Goal: Information Seeking & Learning: Learn about a topic

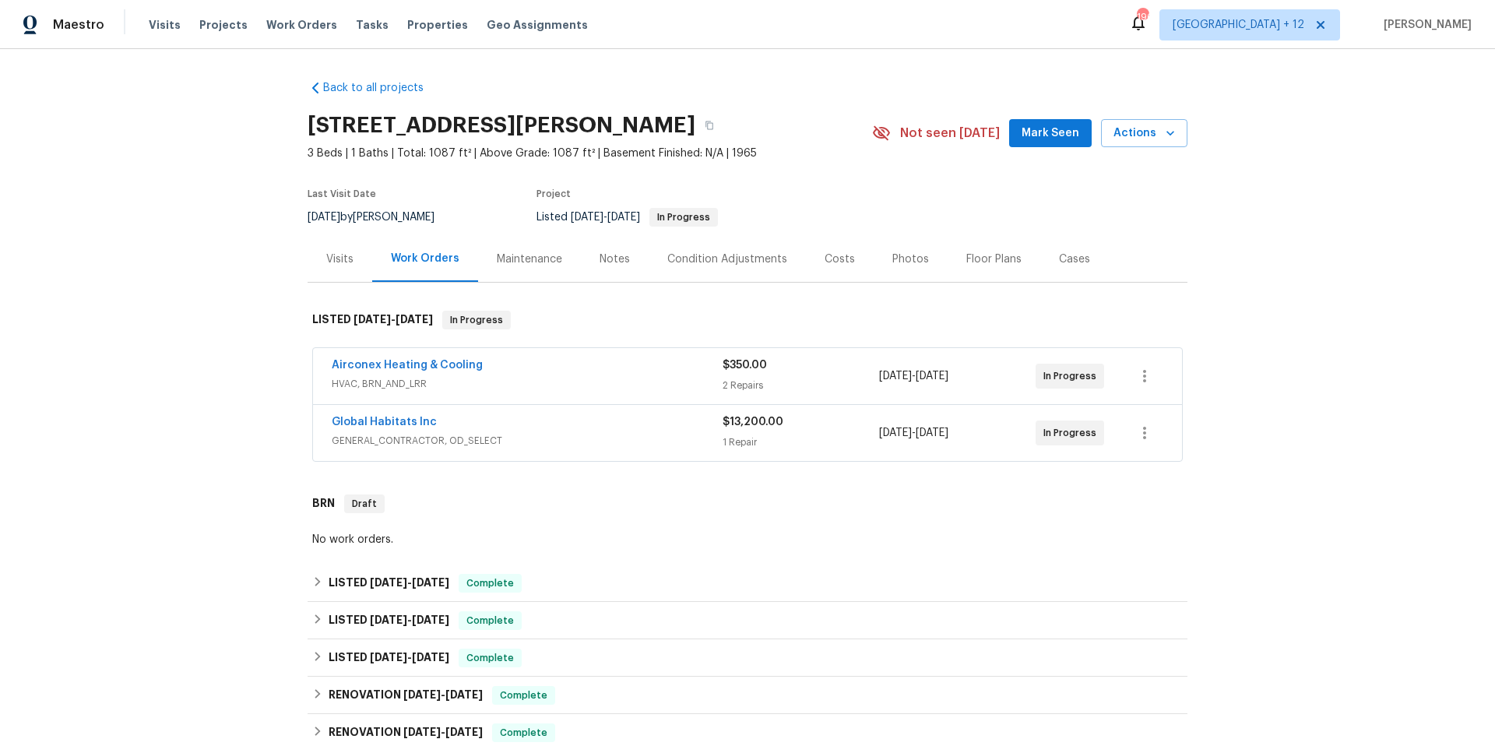
click at [430, 431] on div "Global Habitats Inc" at bounding box center [527, 423] width 391 height 19
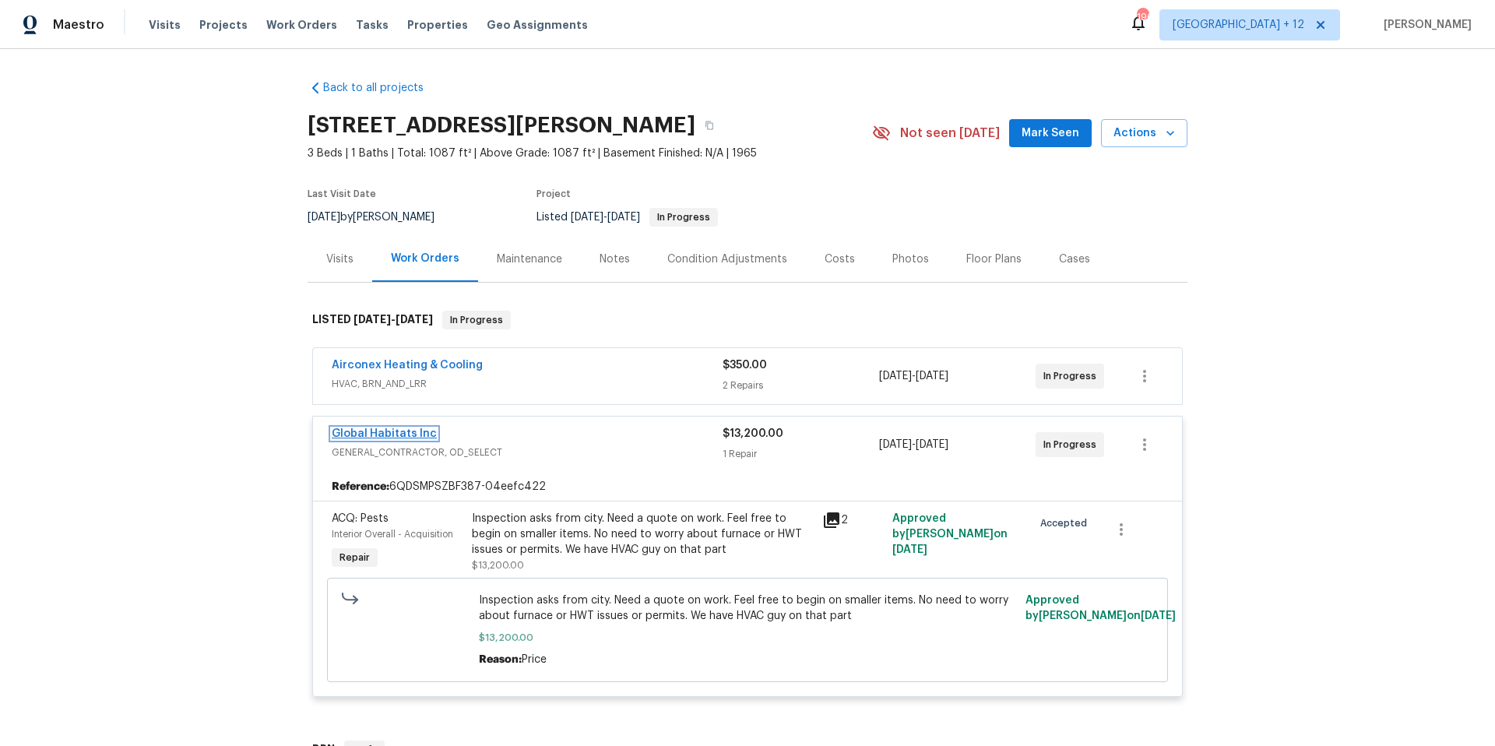
click at [409, 428] on link "Global Habitats Inc" at bounding box center [384, 433] width 105 height 11
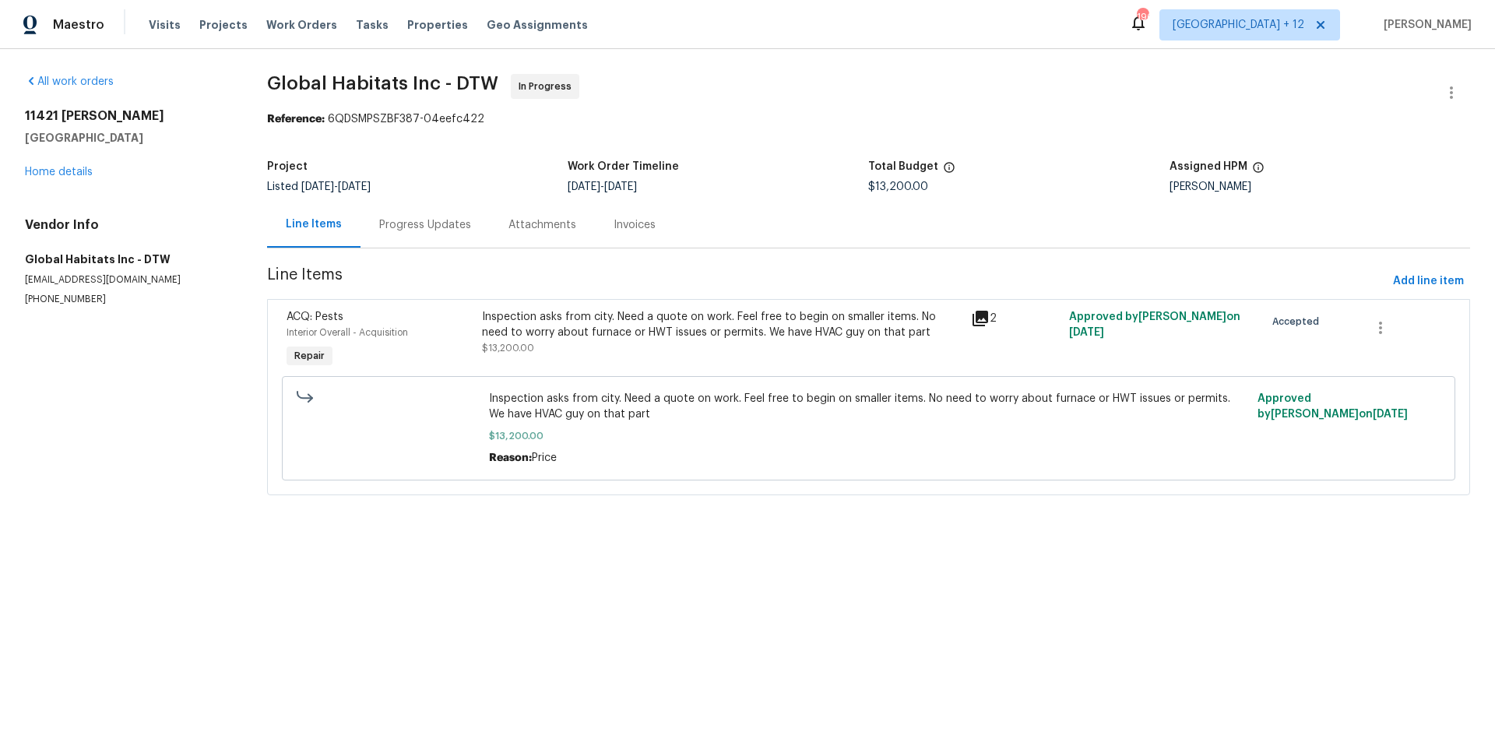
click at [389, 227] on div "Progress Updates" at bounding box center [425, 225] width 92 height 16
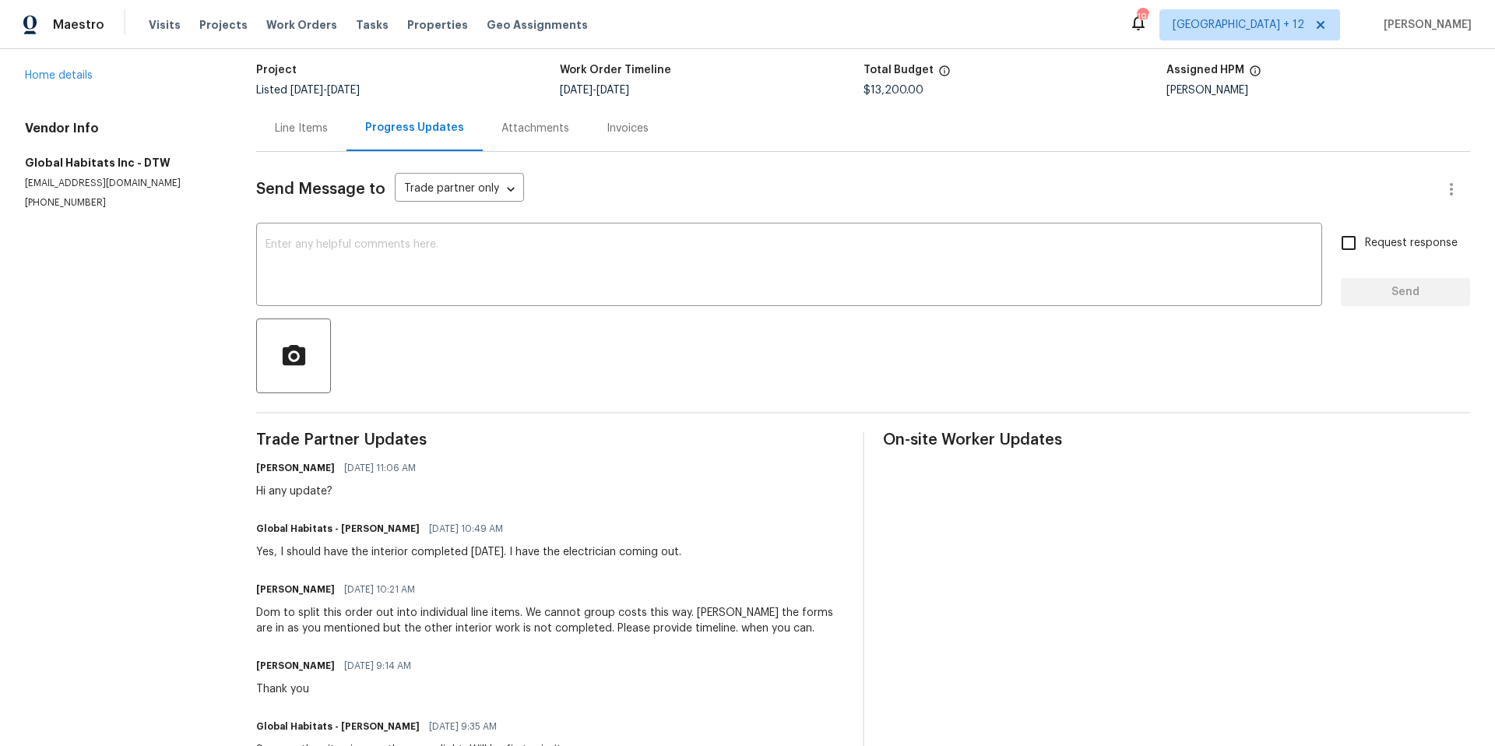
scroll to position [190, 0]
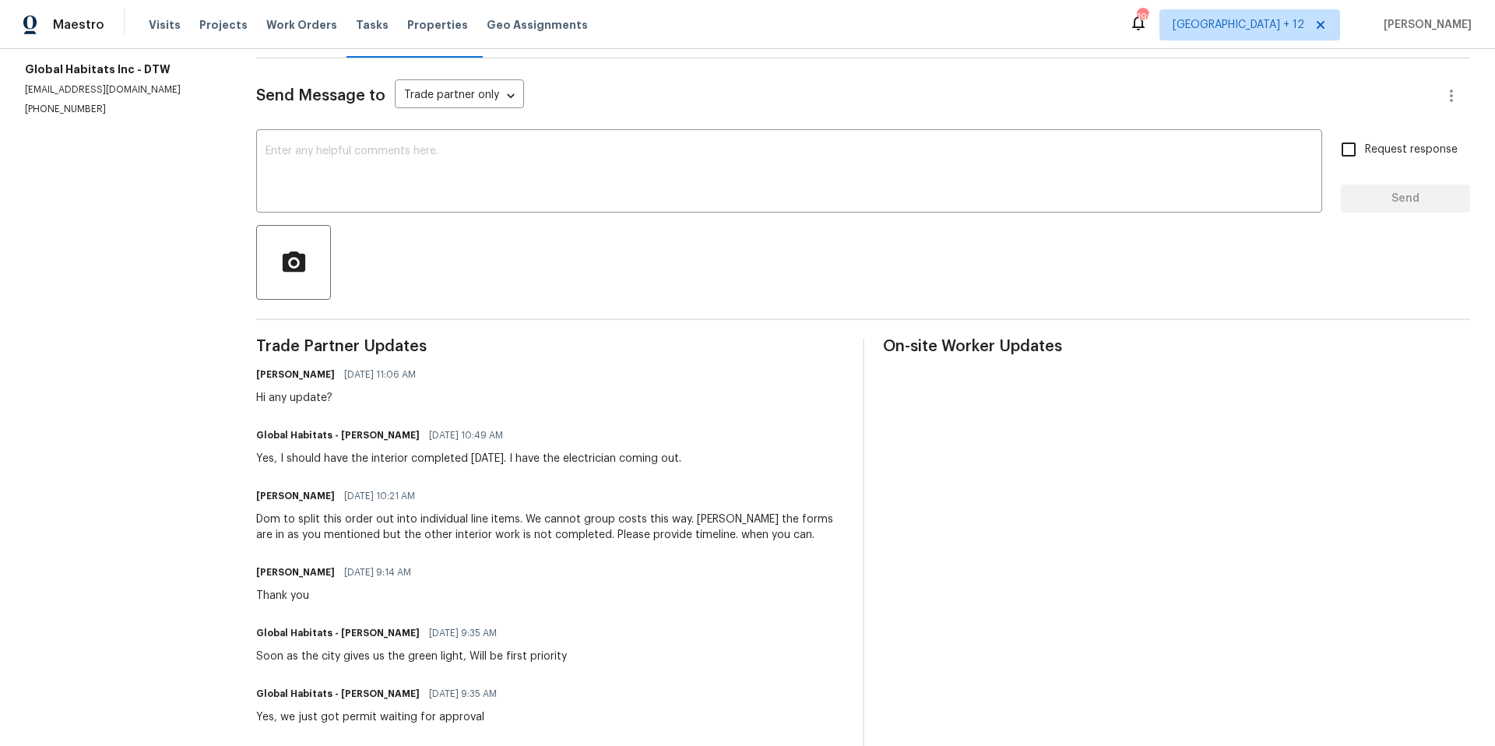
click at [301, 23] on span "Work Orders" at bounding box center [301, 25] width 71 height 16
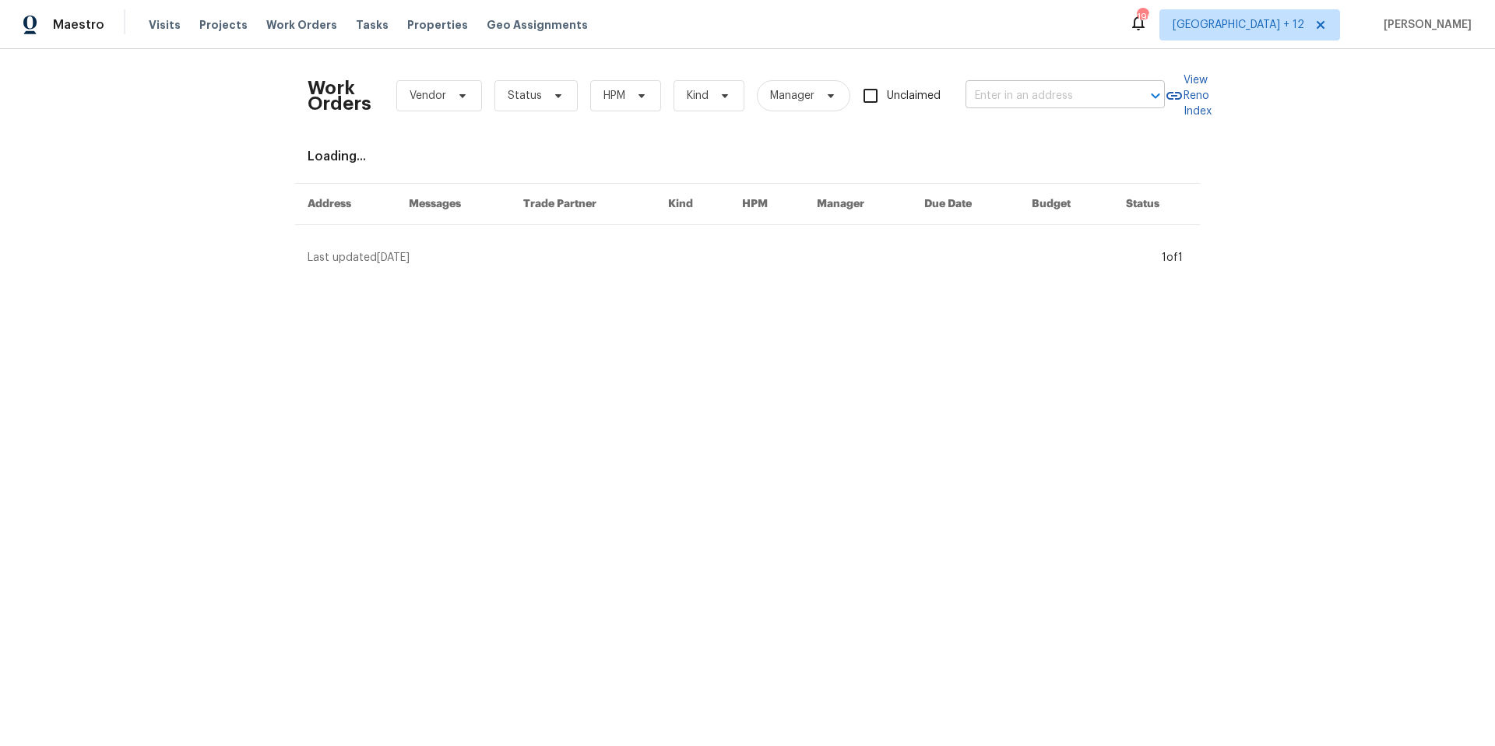
click at [1042, 97] on input "text" at bounding box center [1043, 96] width 156 height 24
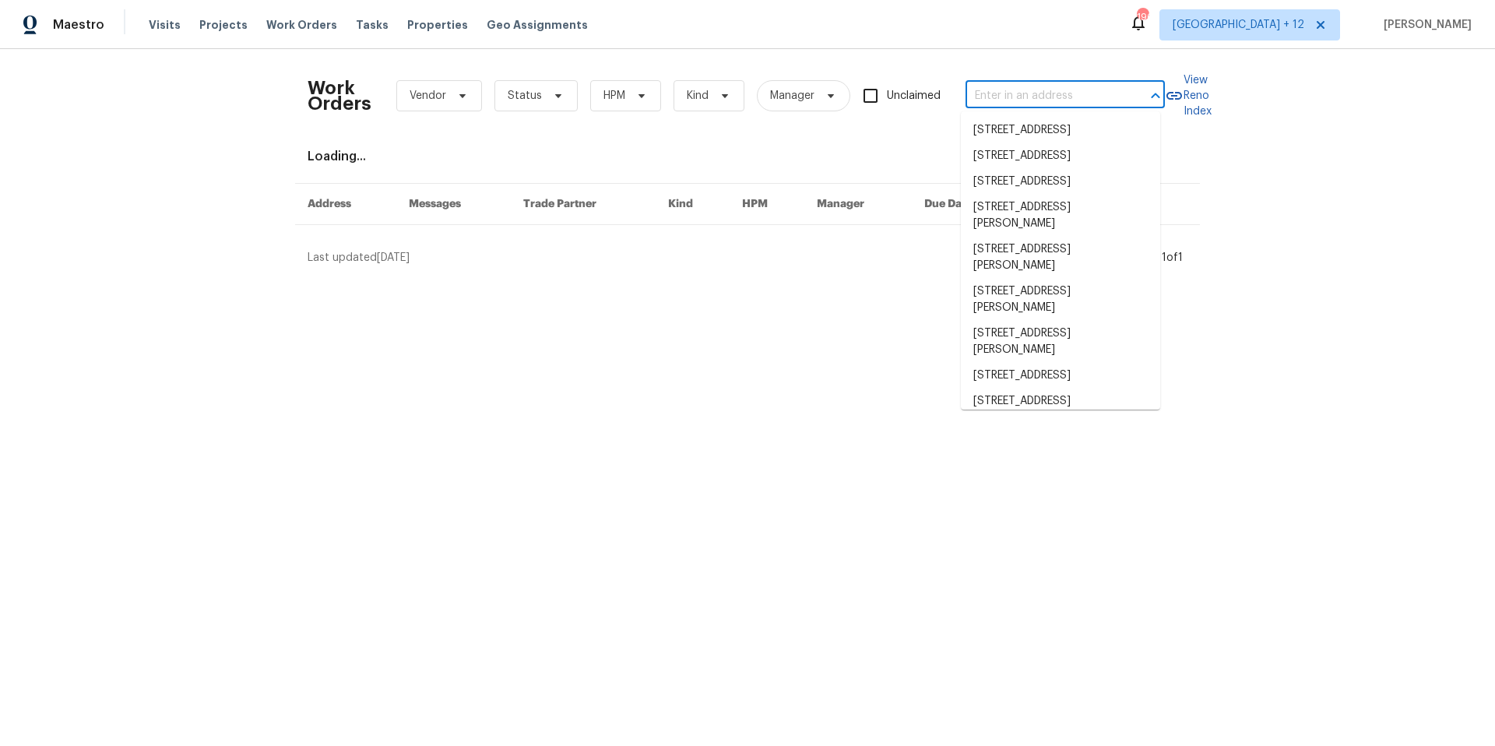
paste input "13421 Hubbard St, Unit 127, Sylmar, CA 91342"
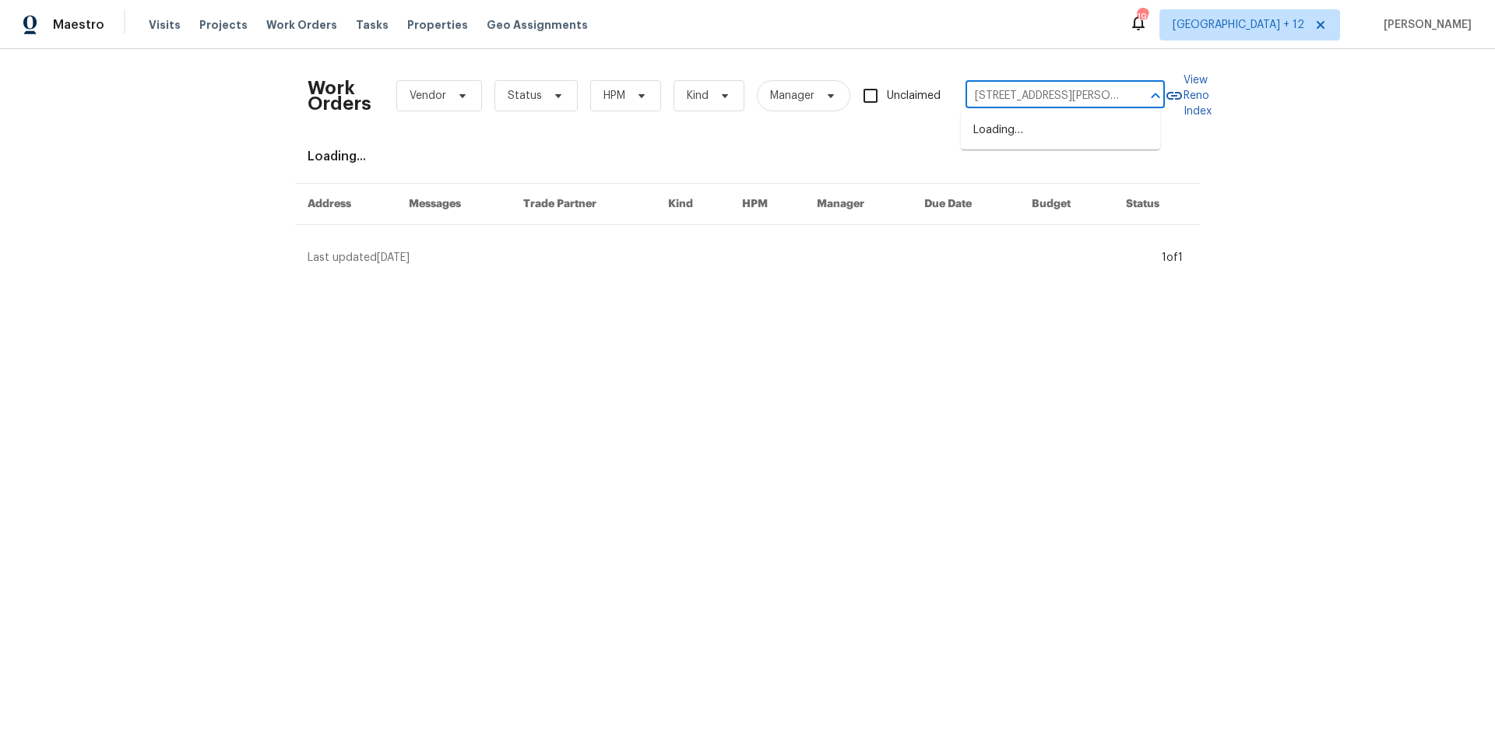
scroll to position [0, 82]
click at [1133, 96] on div "13421 Hubbard St, Unit 127, Sylmar, CA 91342 ​" at bounding box center [1064, 96] width 199 height 24
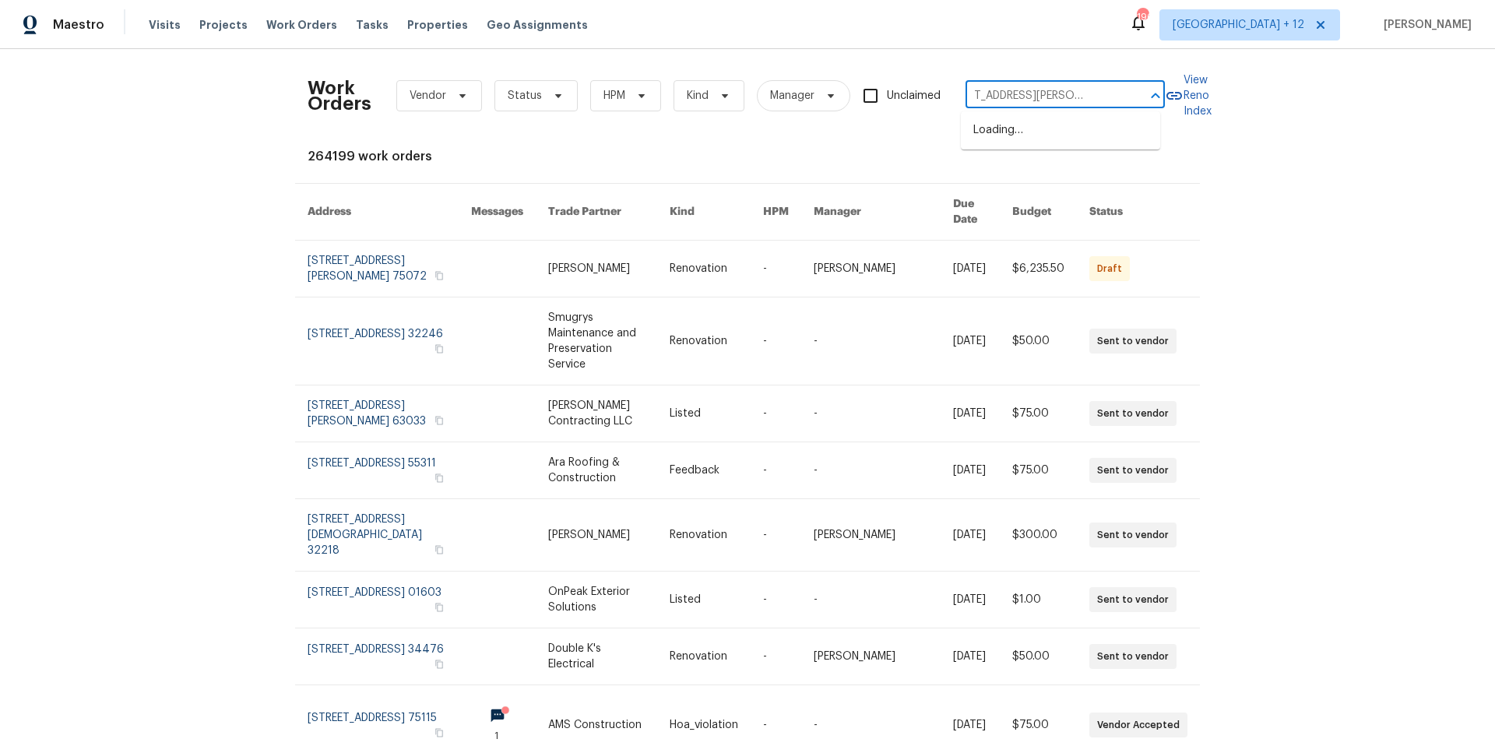
scroll to position [0, 0]
type input "13421 Hubbard St"
click at [1107, 130] on li "13421 Hubbard St Unit 127, Sylmar, CA 91342" at bounding box center [1060, 139] width 199 height 42
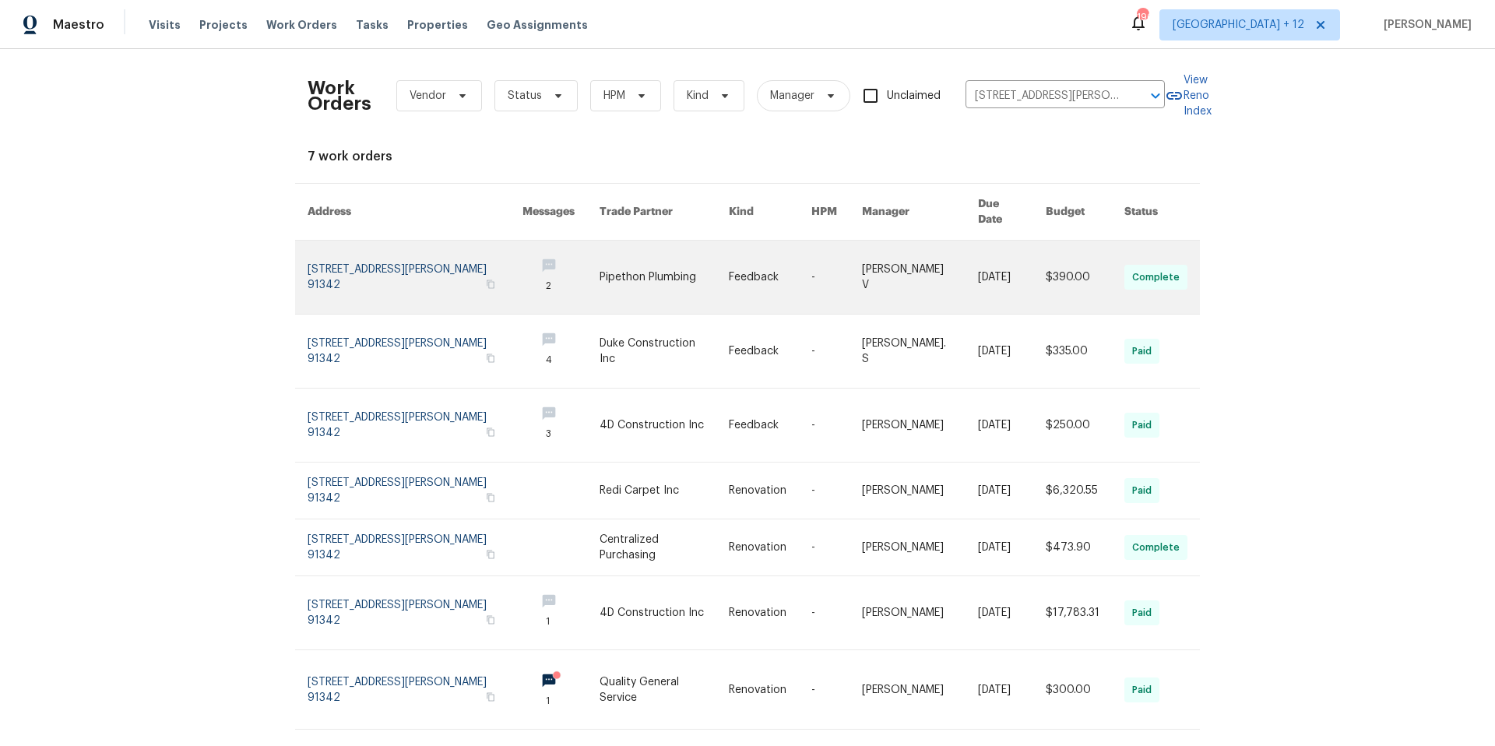
click at [324, 279] on link at bounding box center [414, 277] width 215 height 73
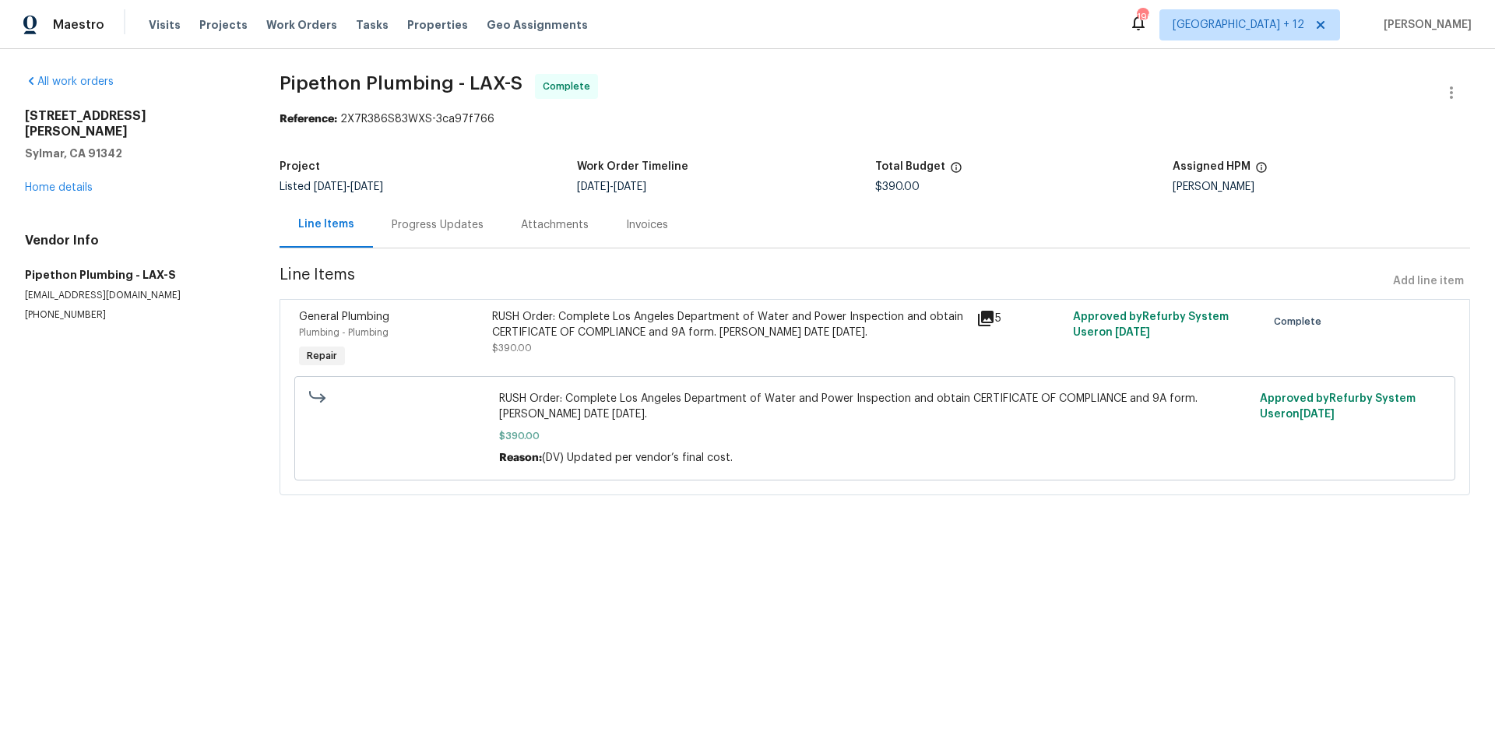
click at [561, 226] on div "Attachments" at bounding box center [555, 225] width 68 height 16
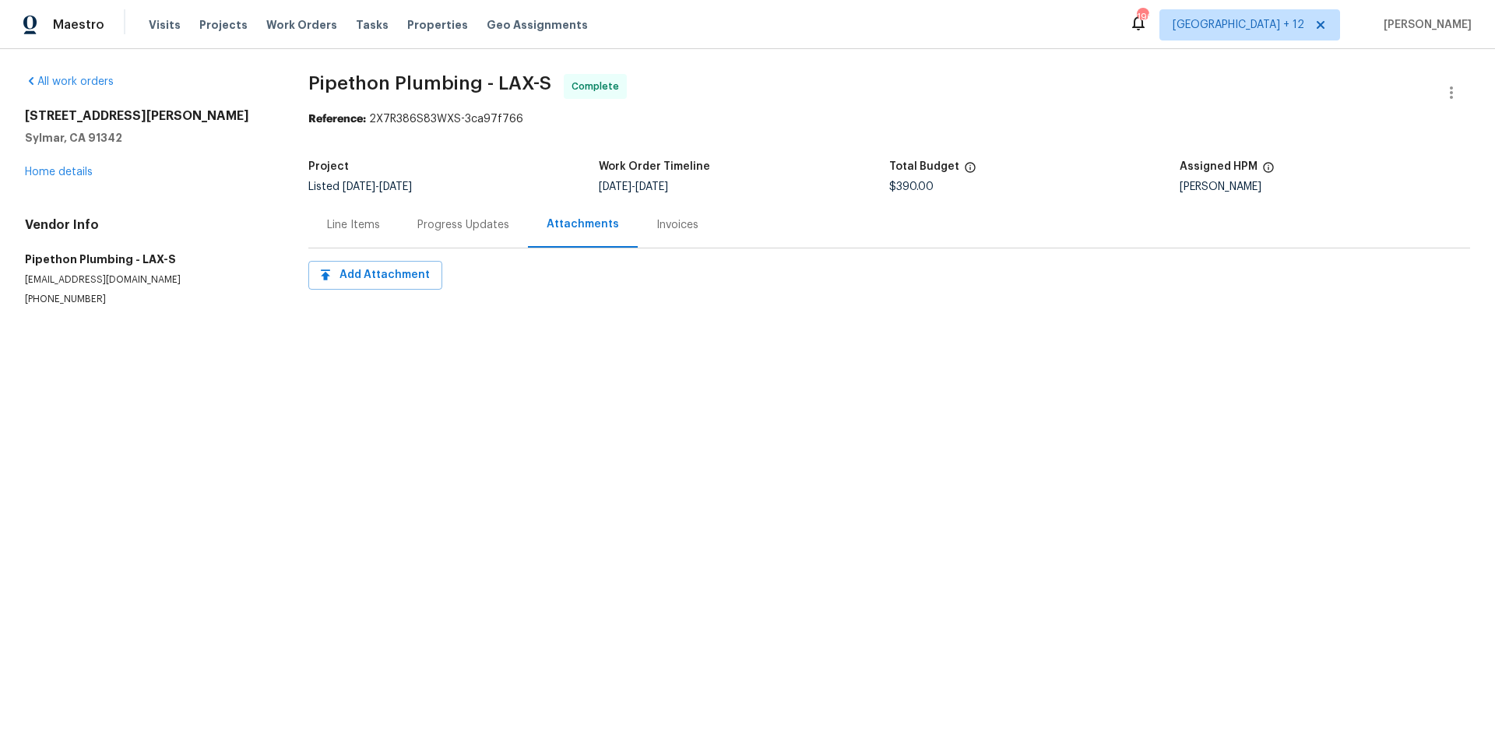
click at [455, 229] on div "Progress Updates" at bounding box center [463, 225] width 92 height 16
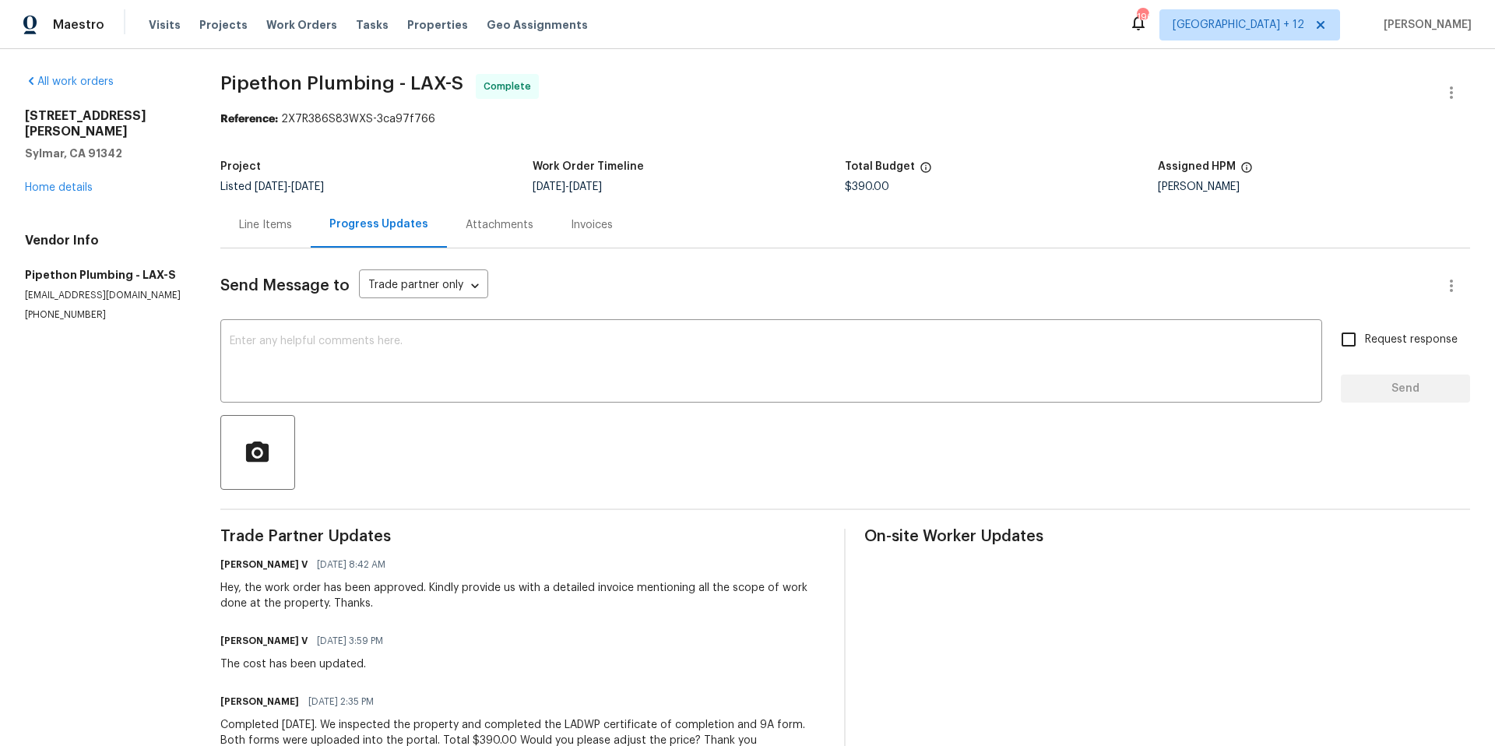
click at [245, 227] on div "Line Items" at bounding box center [265, 225] width 53 height 16
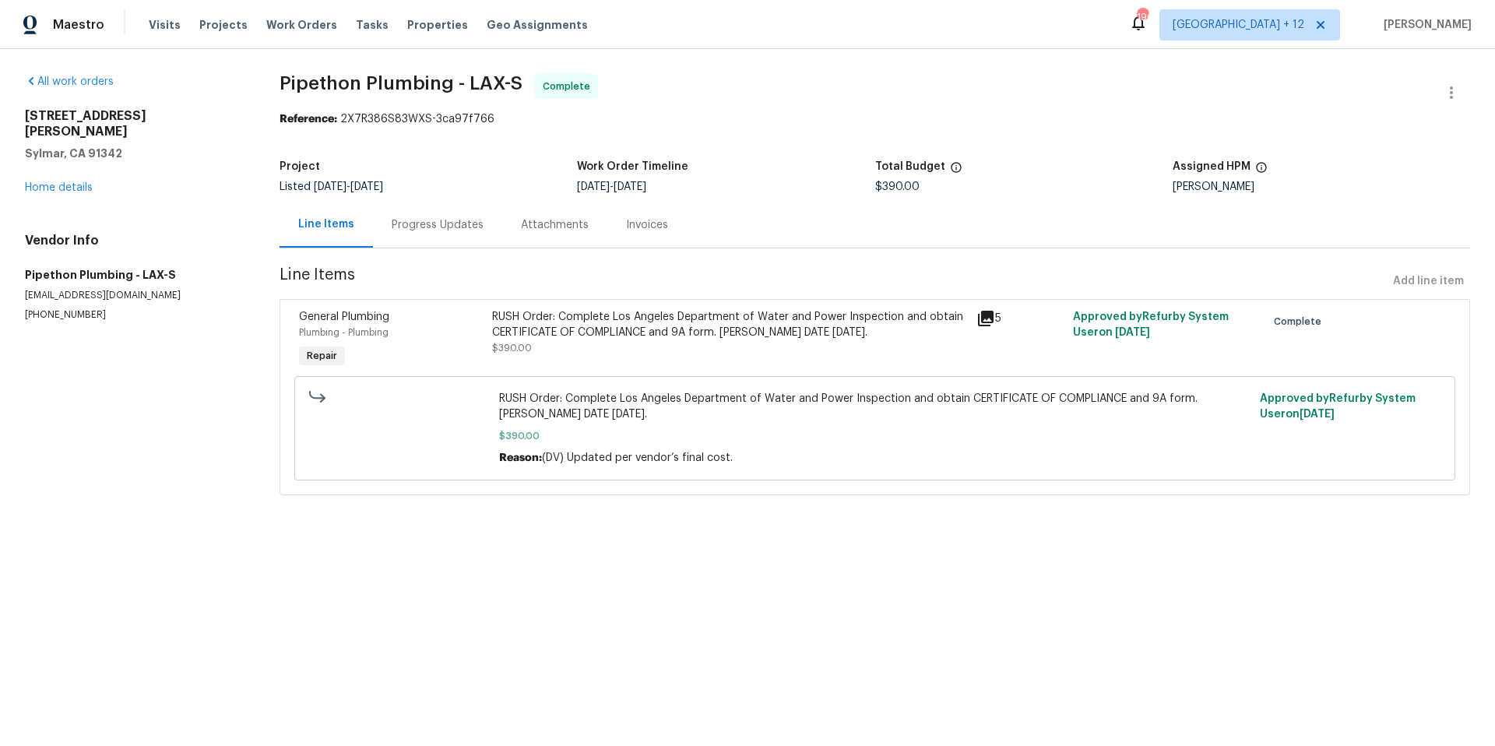
click at [978, 320] on icon at bounding box center [986, 319] width 16 height 16
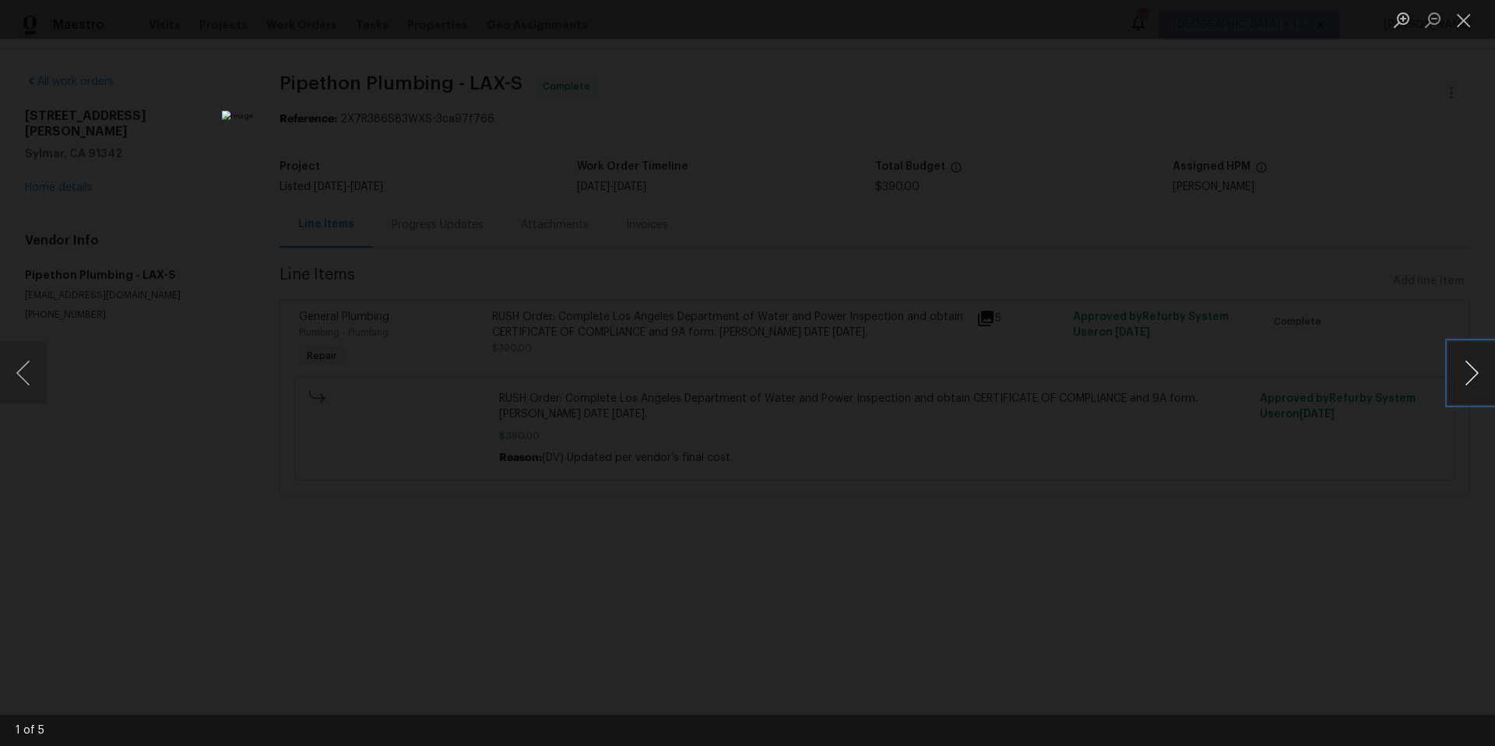
click at [1468, 381] on button "Next image" at bounding box center [1471, 373] width 47 height 62
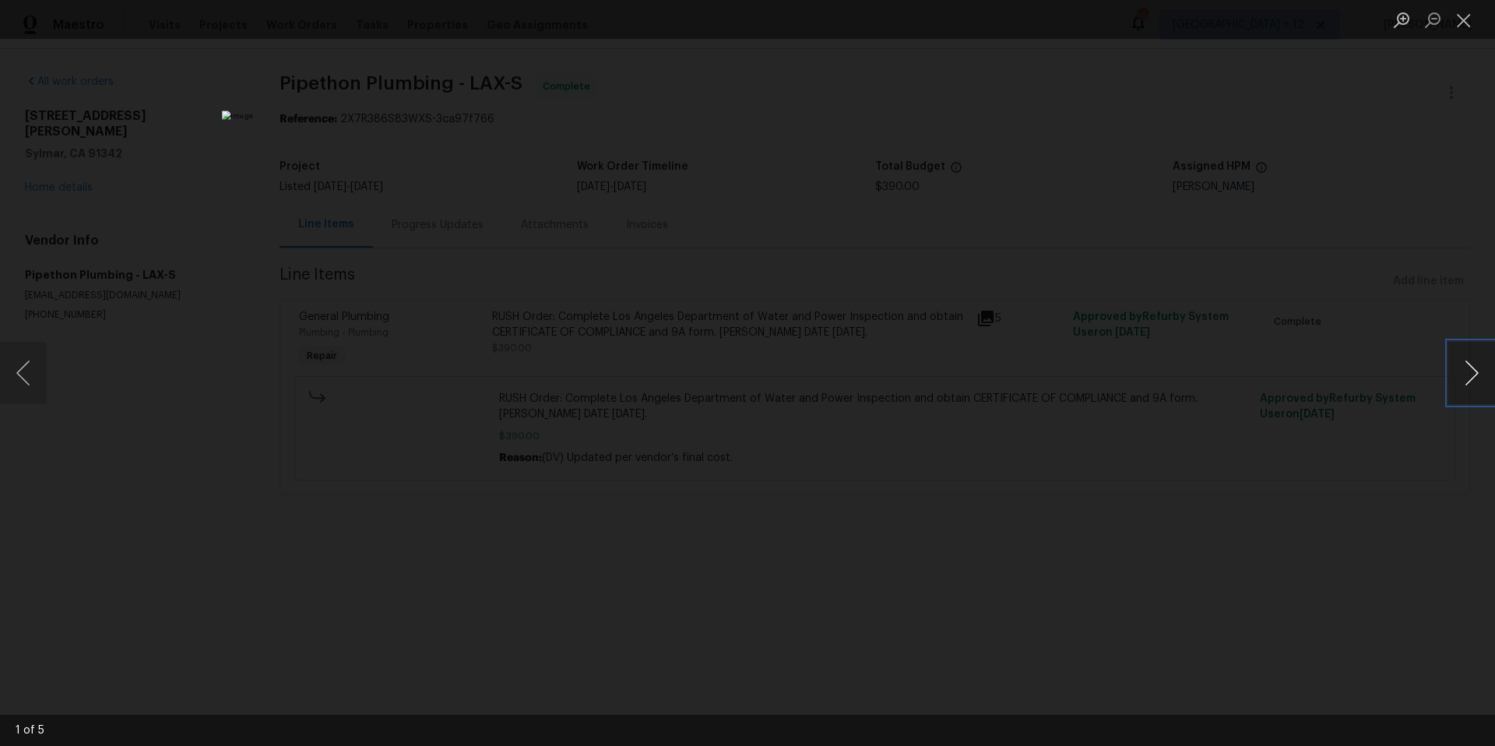
click at [1468, 381] on button "Next image" at bounding box center [1471, 373] width 47 height 62
click at [1462, 21] on button "Close lightbox" at bounding box center [1463, 19] width 31 height 27
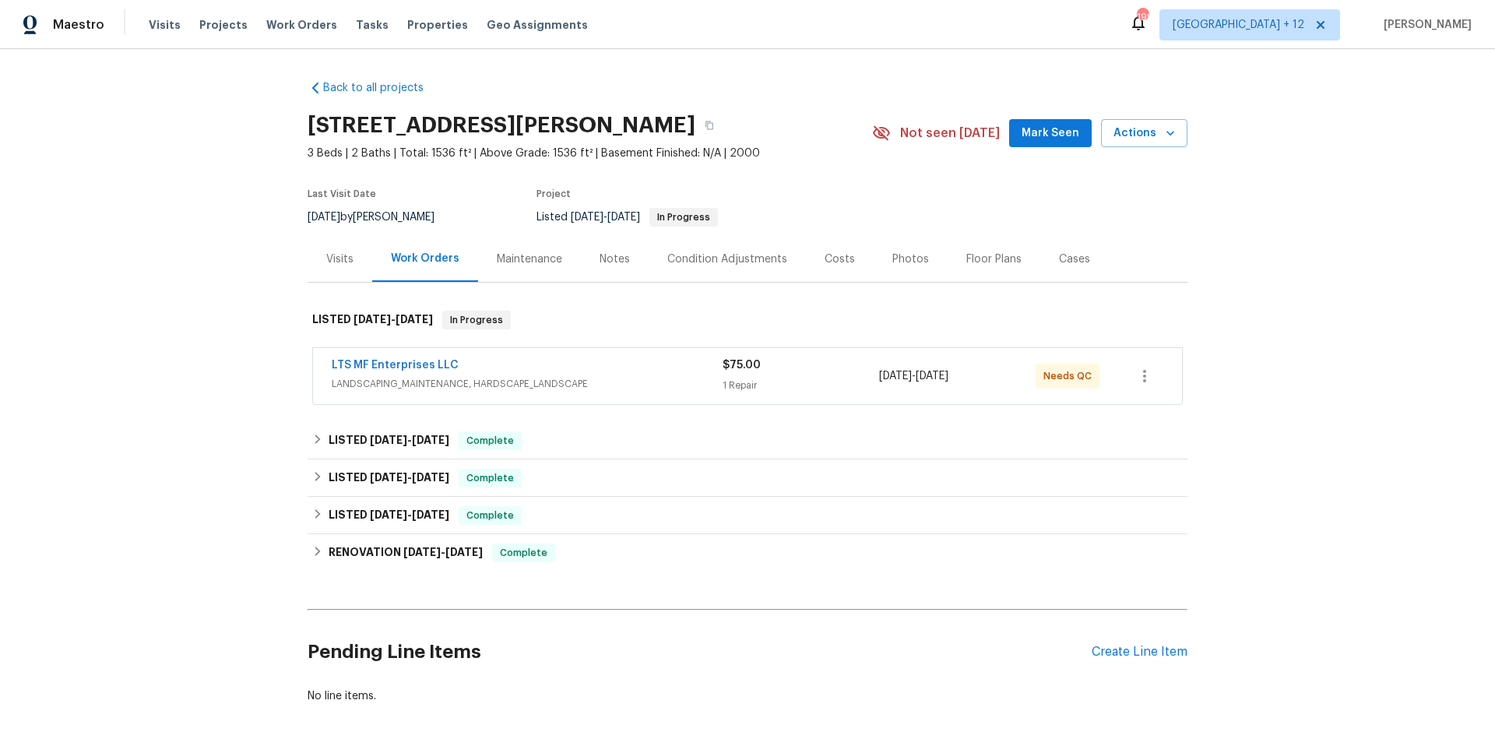
click at [332, 379] on span "LANDSCAPING_MAINTENANCE, HARDSCAPE_LANDSCAPE" at bounding box center [527, 384] width 391 height 16
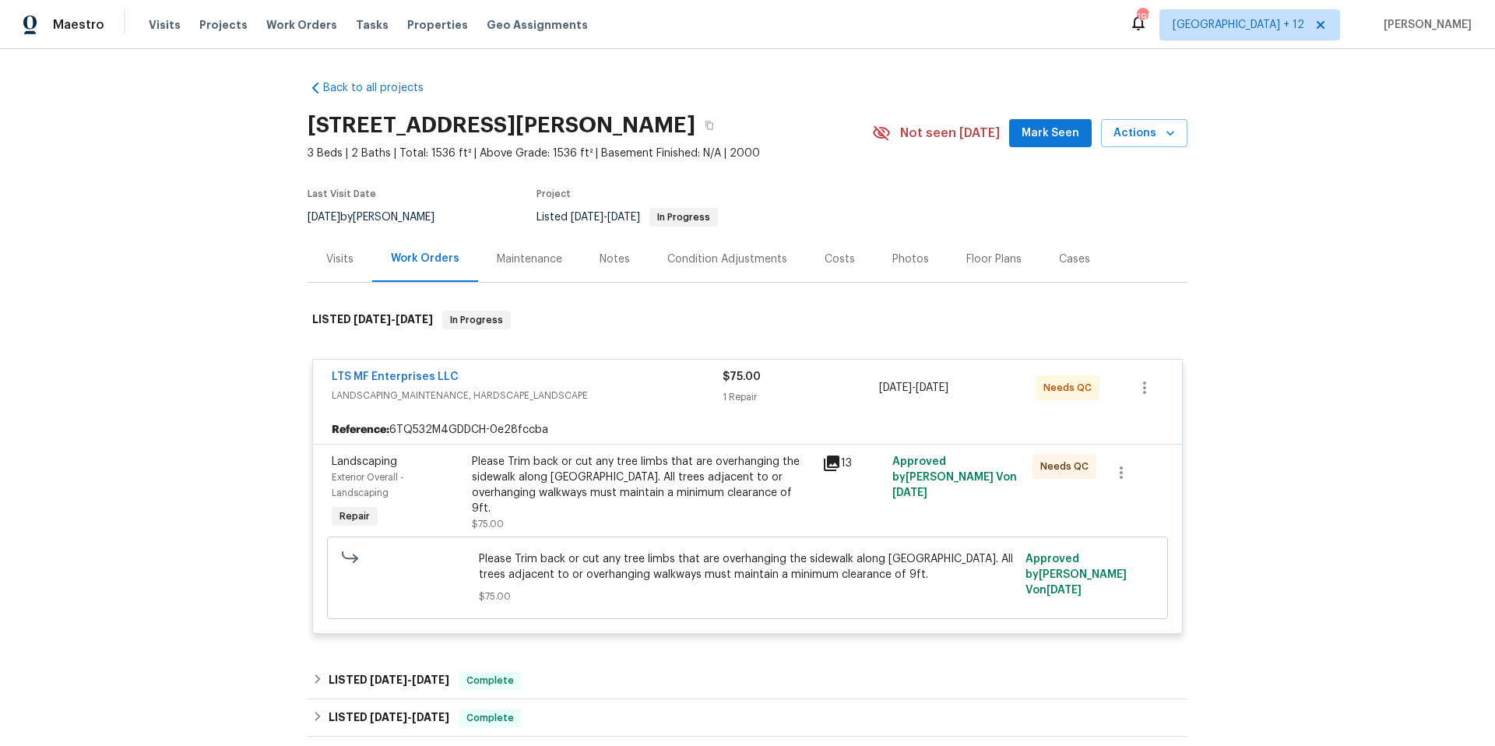
click at [824, 464] on icon at bounding box center [831, 463] width 19 height 19
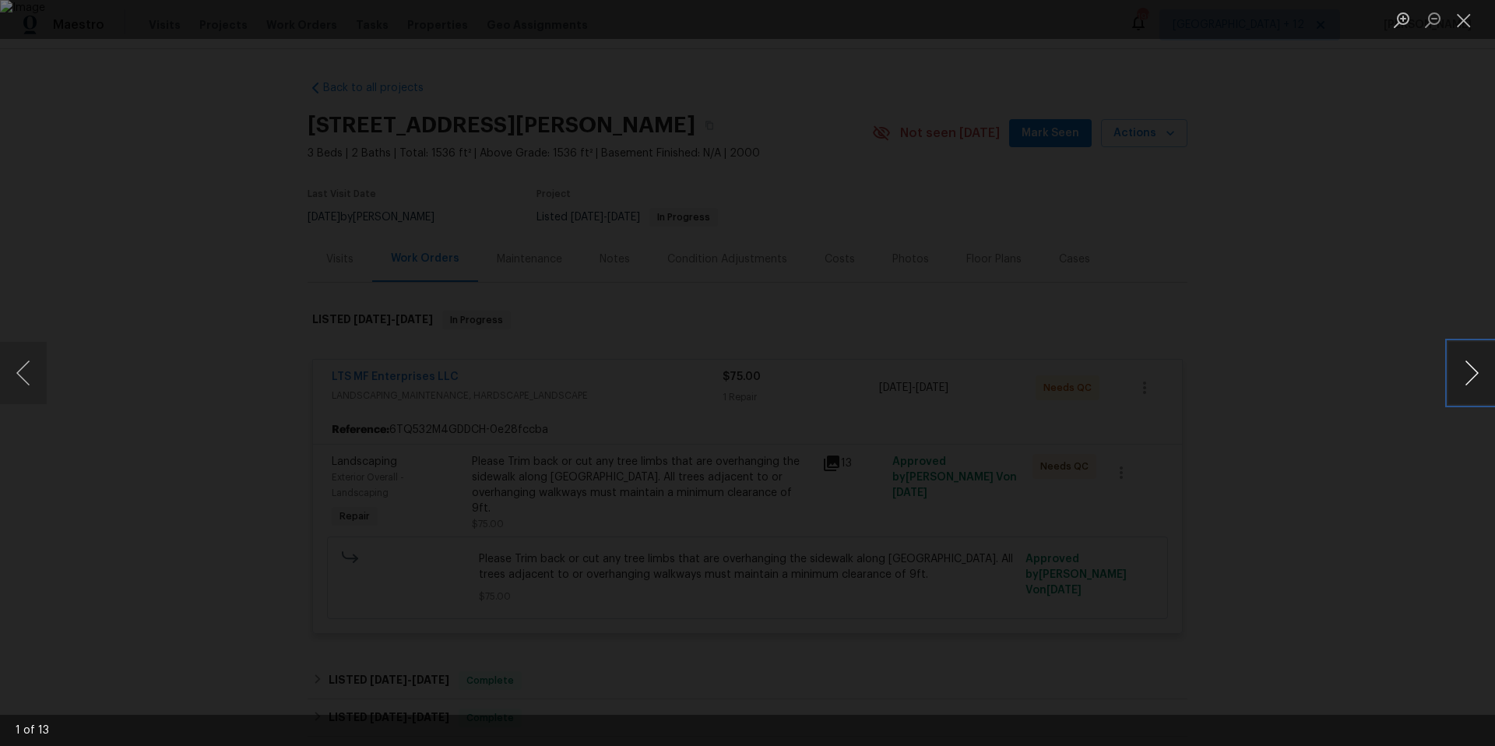
click at [1462, 377] on button "Next image" at bounding box center [1471, 373] width 47 height 62
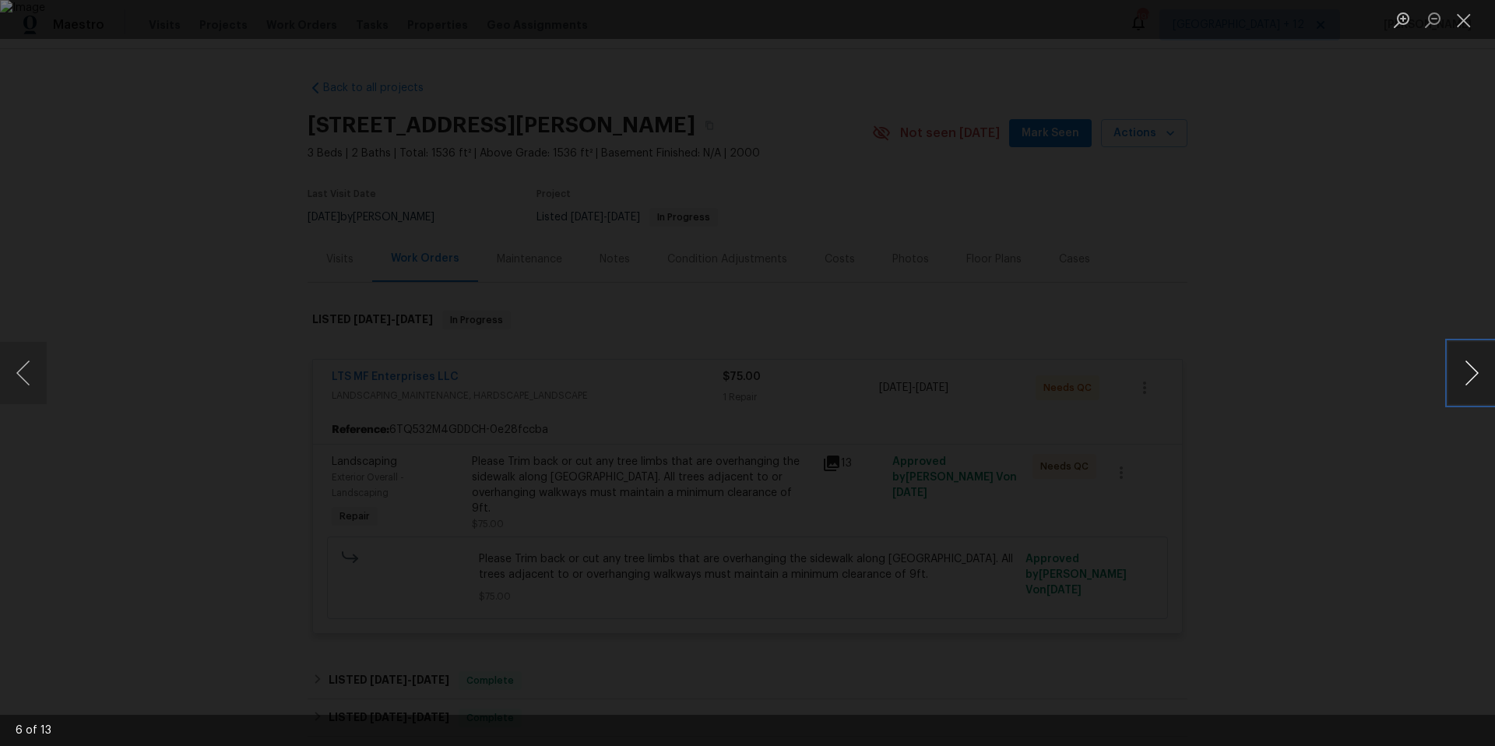
click at [1462, 377] on button "Next image" at bounding box center [1471, 373] width 47 height 62
click at [1460, 27] on button "Close lightbox" at bounding box center [1463, 19] width 31 height 27
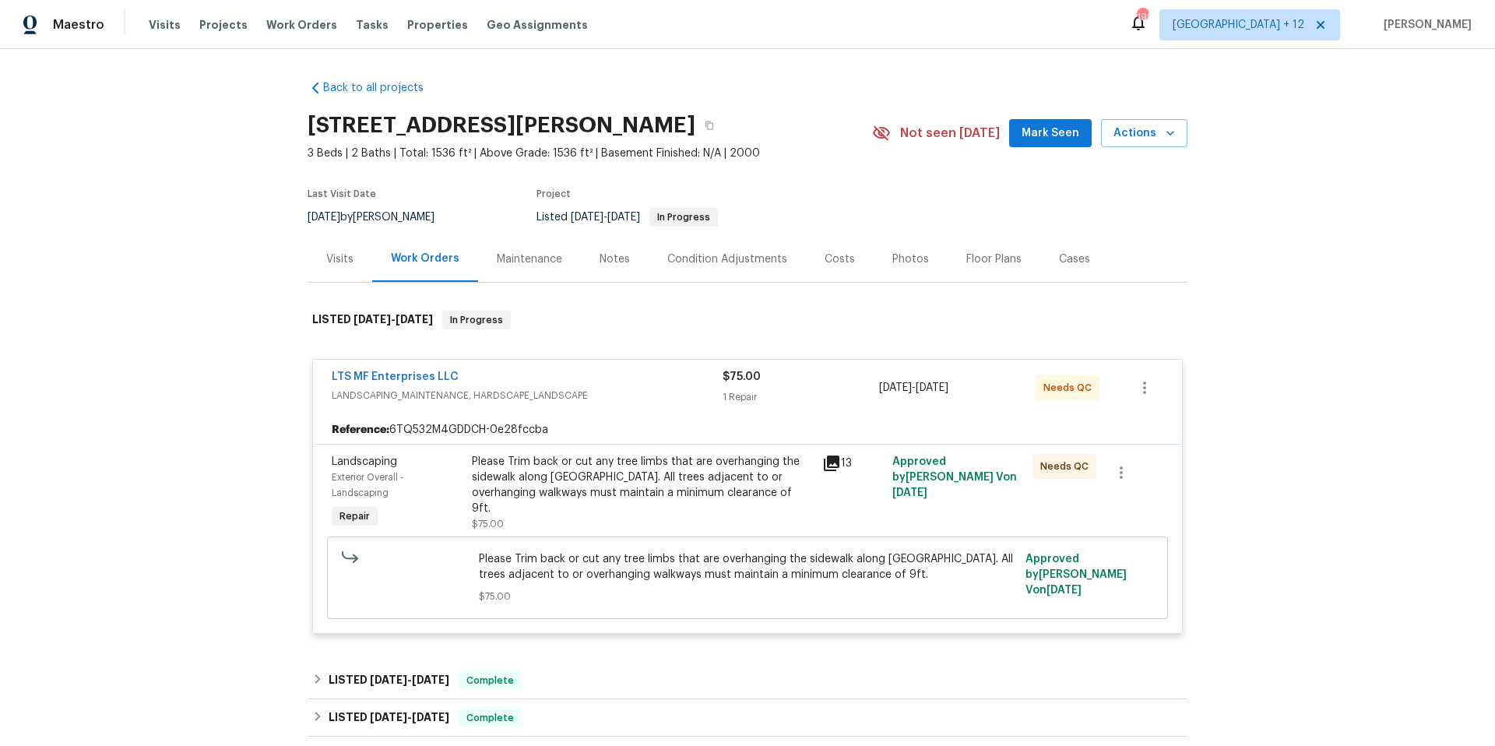
click at [824, 465] on icon at bounding box center [831, 463] width 19 height 19
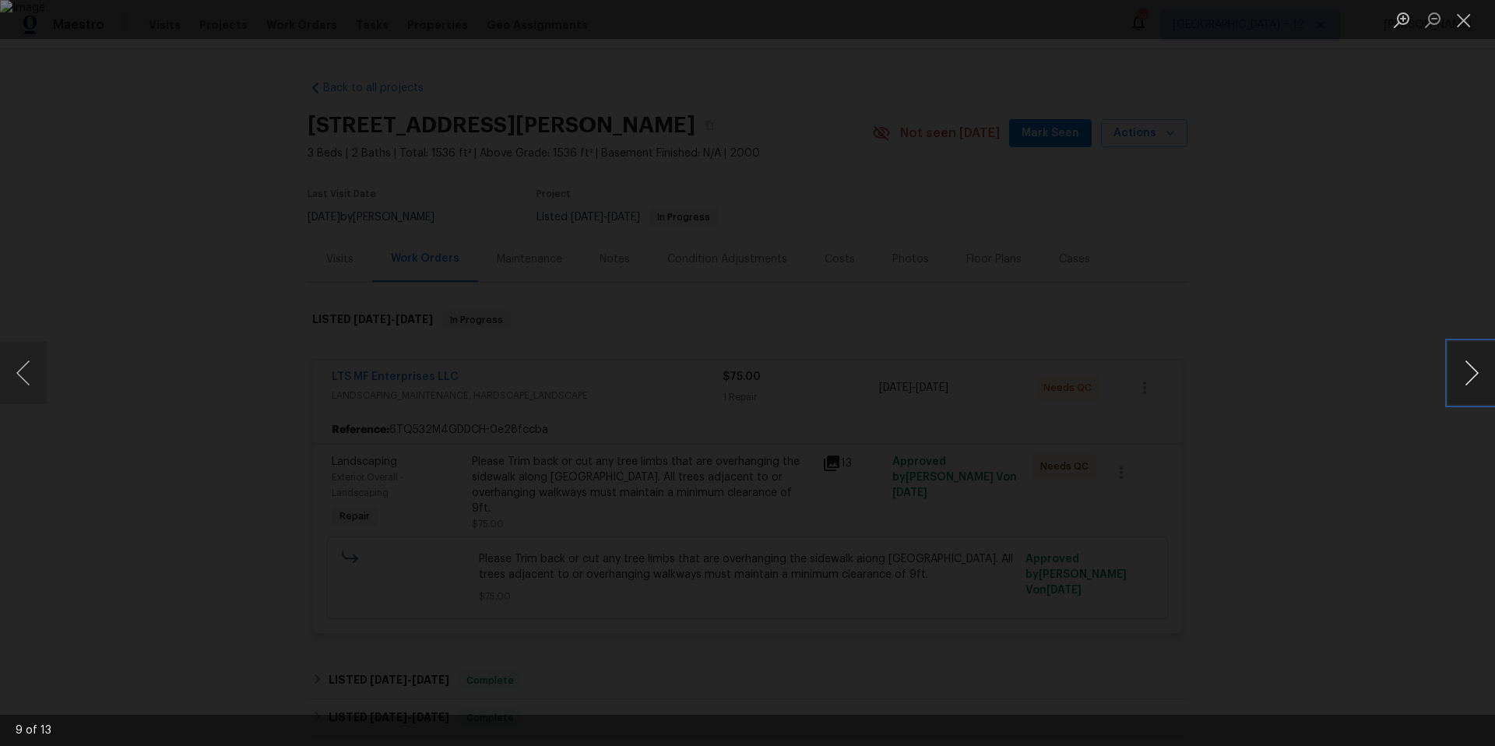
click at [1471, 383] on button "Next image" at bounding box center [1471, 373] width 47 height 62
click at [1467, 375] on button "Next image" at bounding box center [1471, 373] width 47 height 62
click at [1459, 373] on button "Next image" at bounding box center [1471, 373] width 47 height 62
click at [1450, 370] on button "Next image" at bounding box center [1471, 373] width 47 height 62
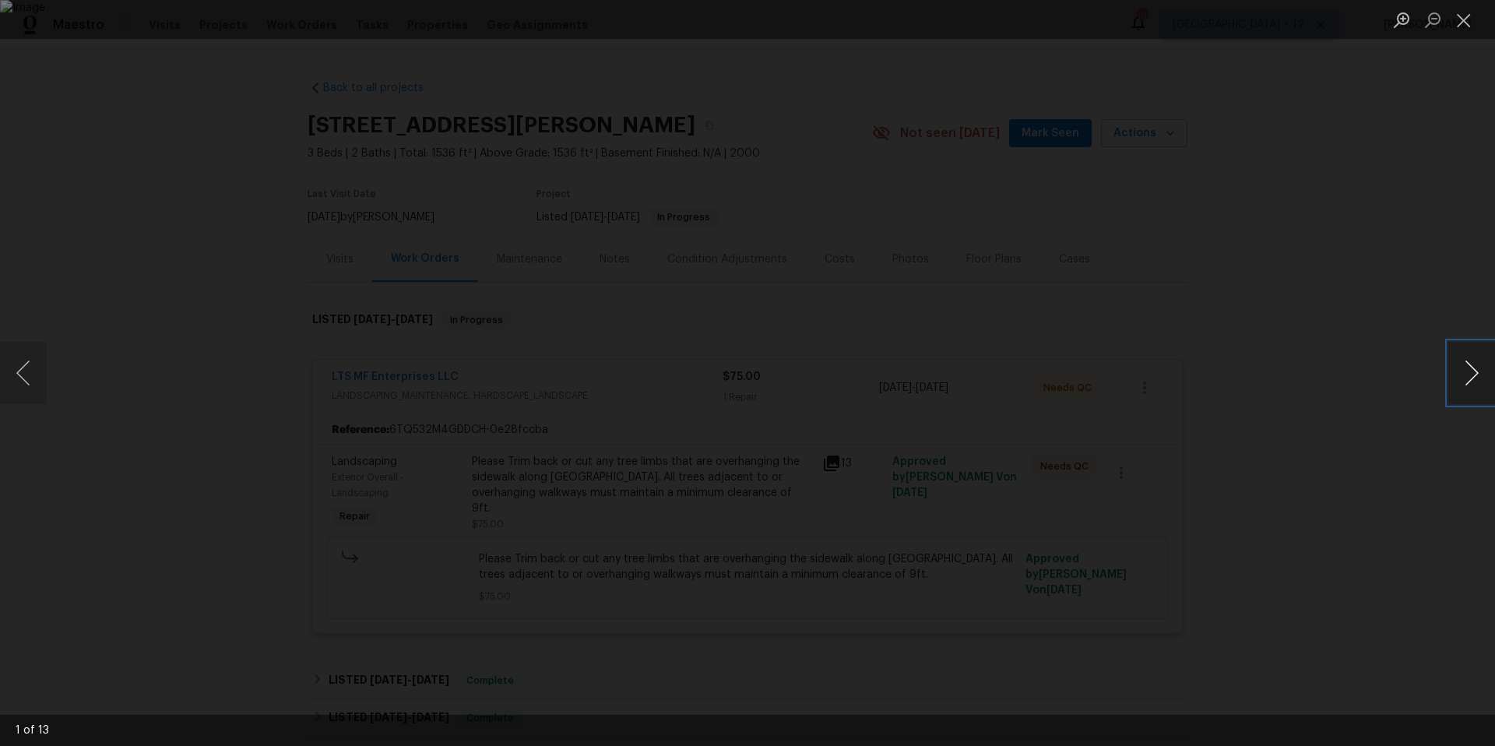
click at [1450, 370] on button "Next image" at bounding box center [1471, 373] width 47 height 62
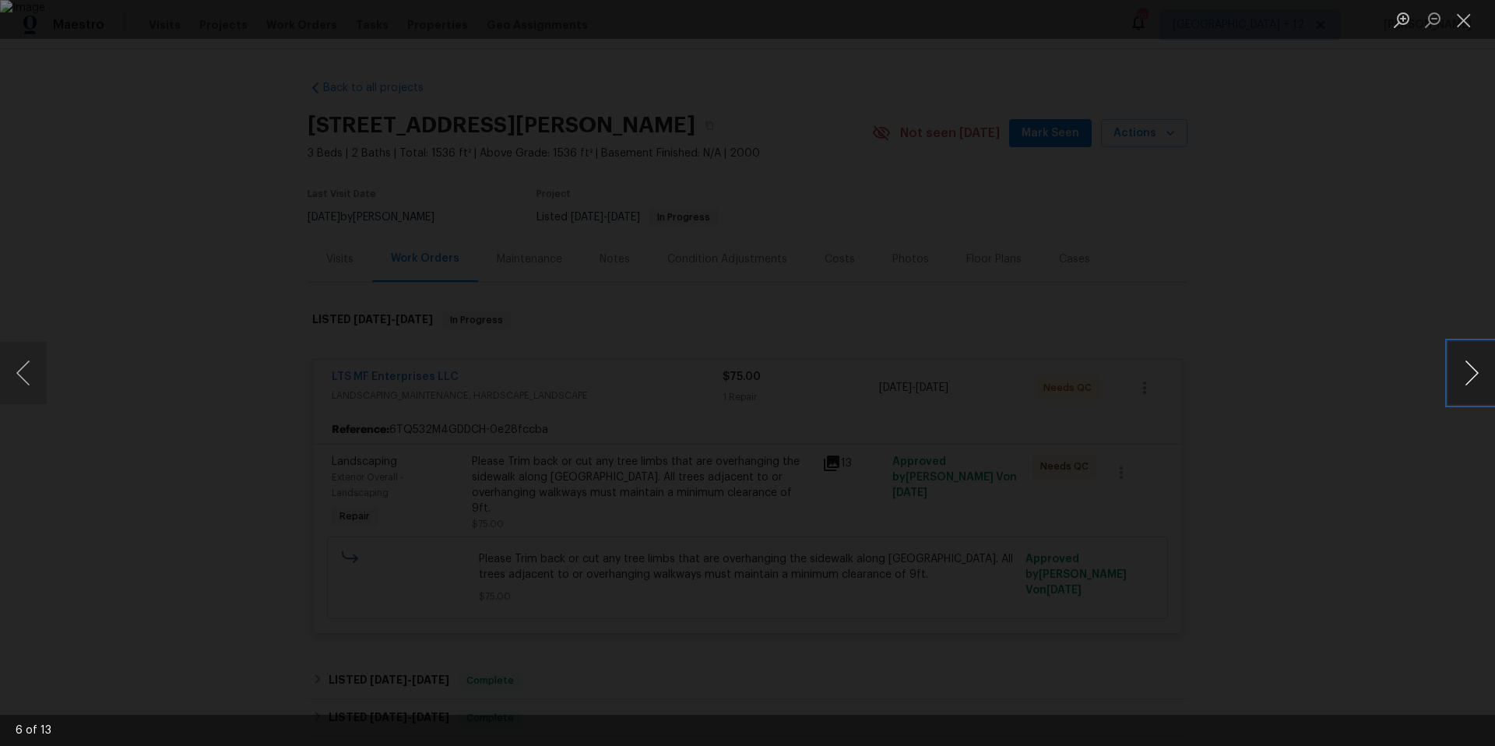
click at [1450, 370] on button "Next image" at bounding box center [1471, 373] width 47 height 62
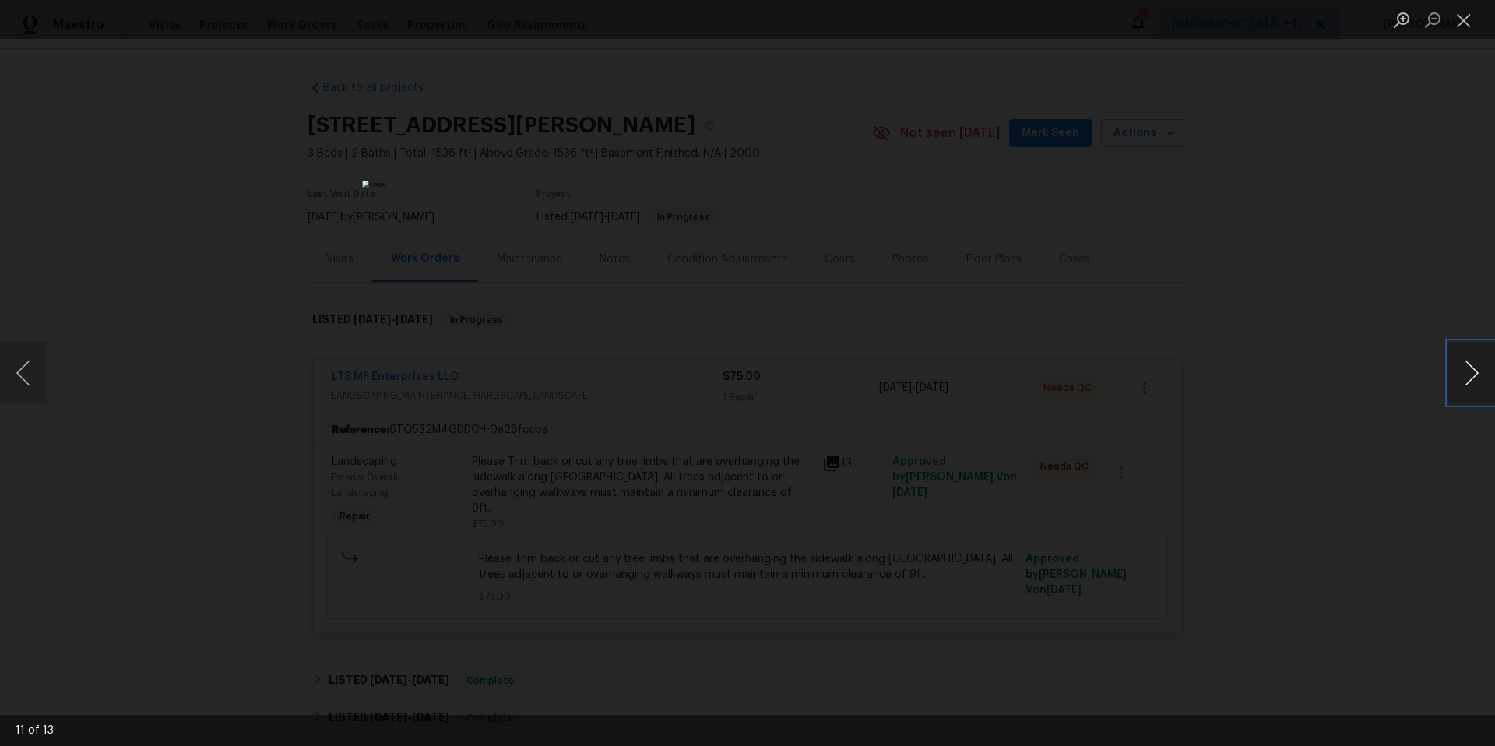
click at [1450, 370] on button "Next image" at bounding box center [1471, 373] width 47 height 62
click at [1466, 22] on button "Close lightbox" at bounding box center [1463, 19] width 31 height 27
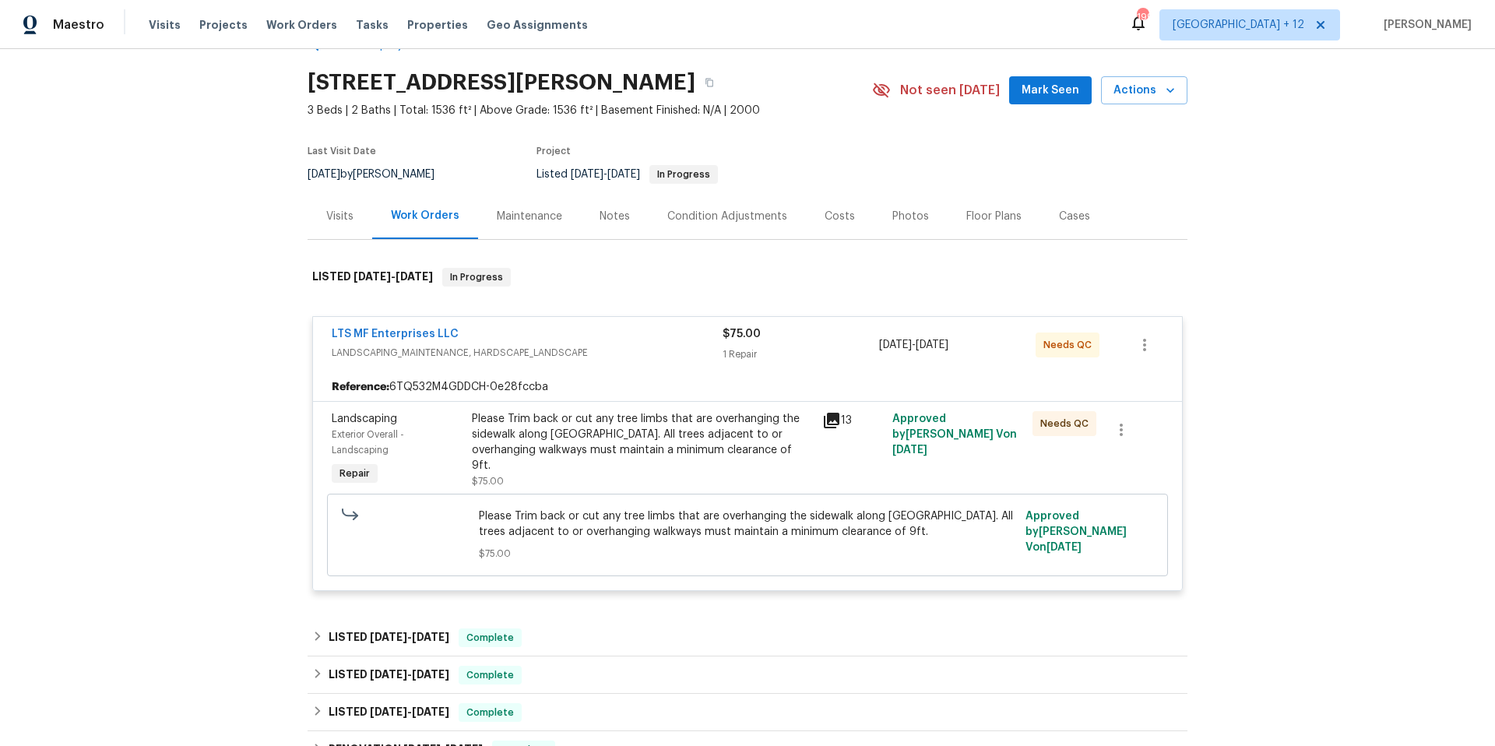
scroll to position [59, 0]
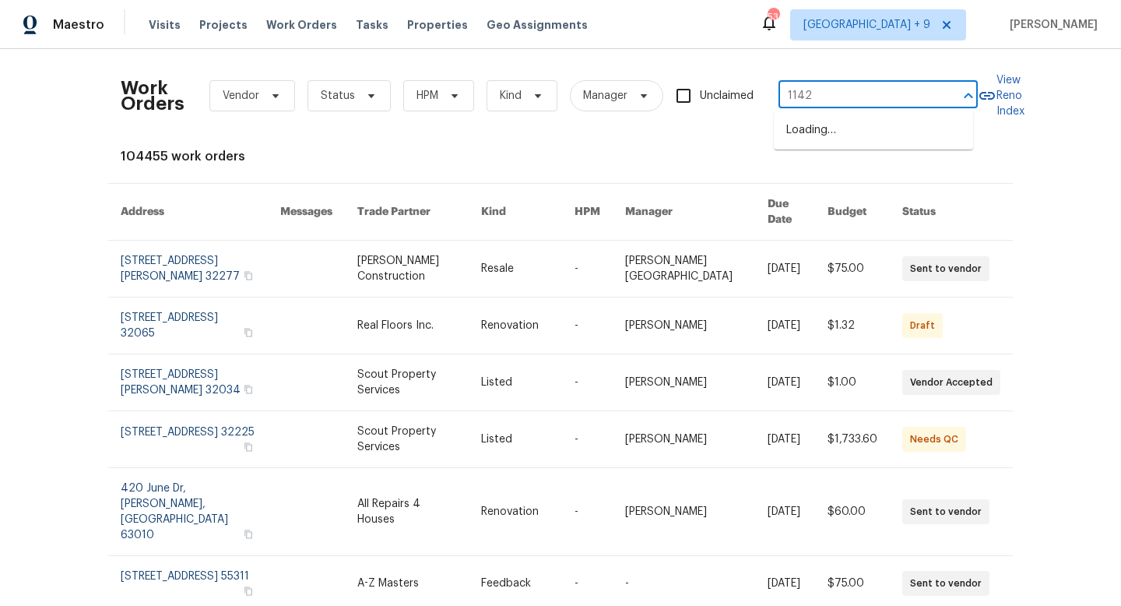
type input "11421"
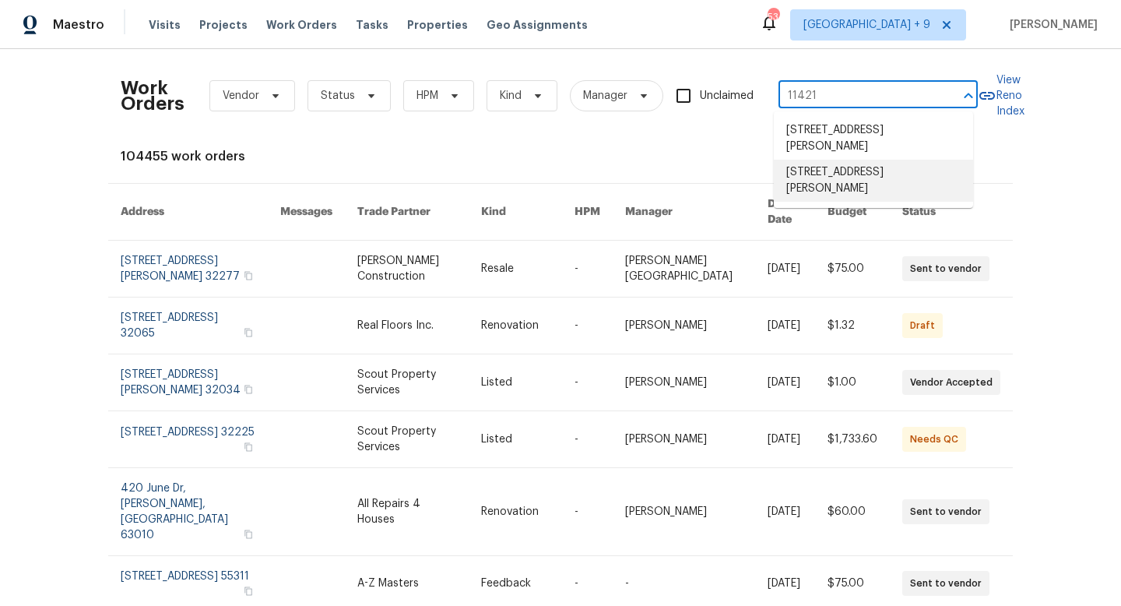
click at [899, 165] on li "[STREET_ADDRESS][PERSON_NAME]" at bounding box center [873, 181] width 199 height 42
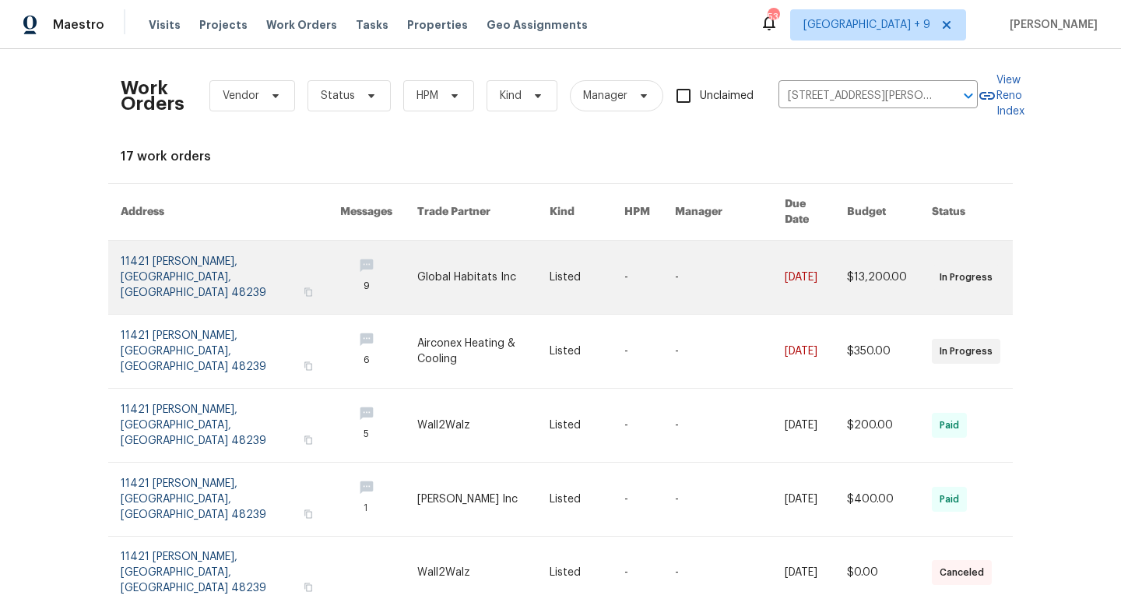
click at [191, 251] on link at bounding box center [231, 277] width 220 height 73
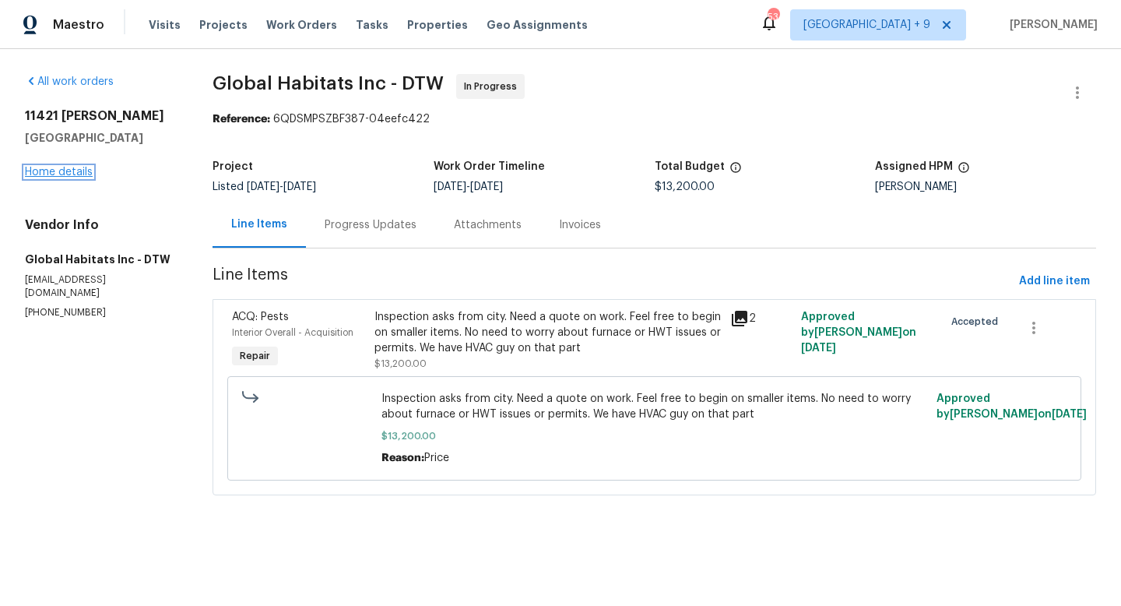
click at [62, 173] on link "Home details" at bounding box center [59, 172] width 68 height 11
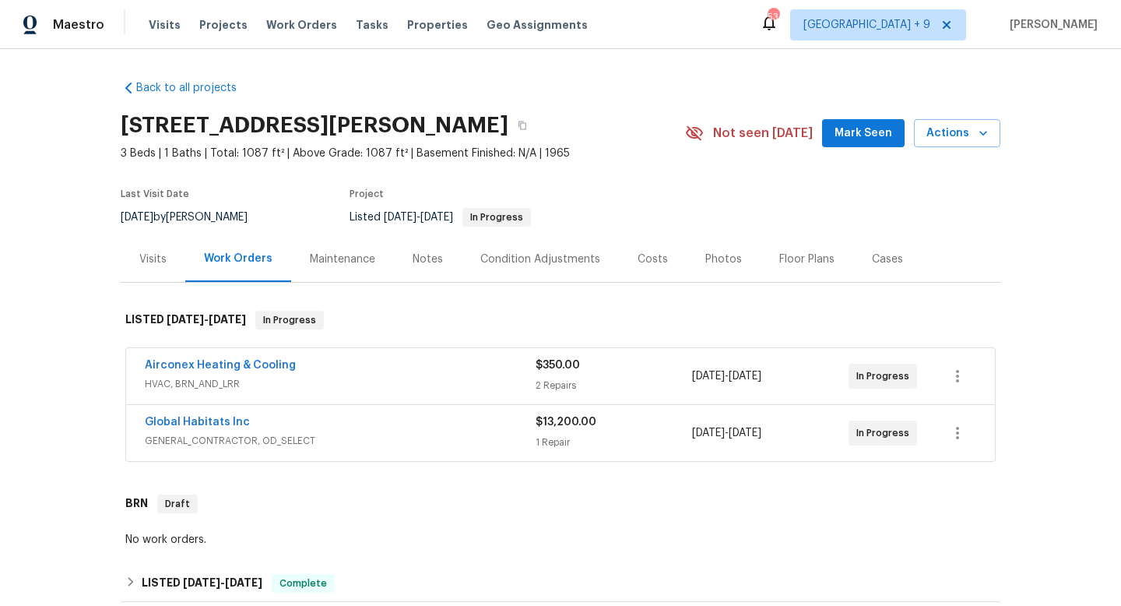
click at [311, 360] on div "Airconex Heating & Cooling" at bounding box center [340, 366] width 391 height 19
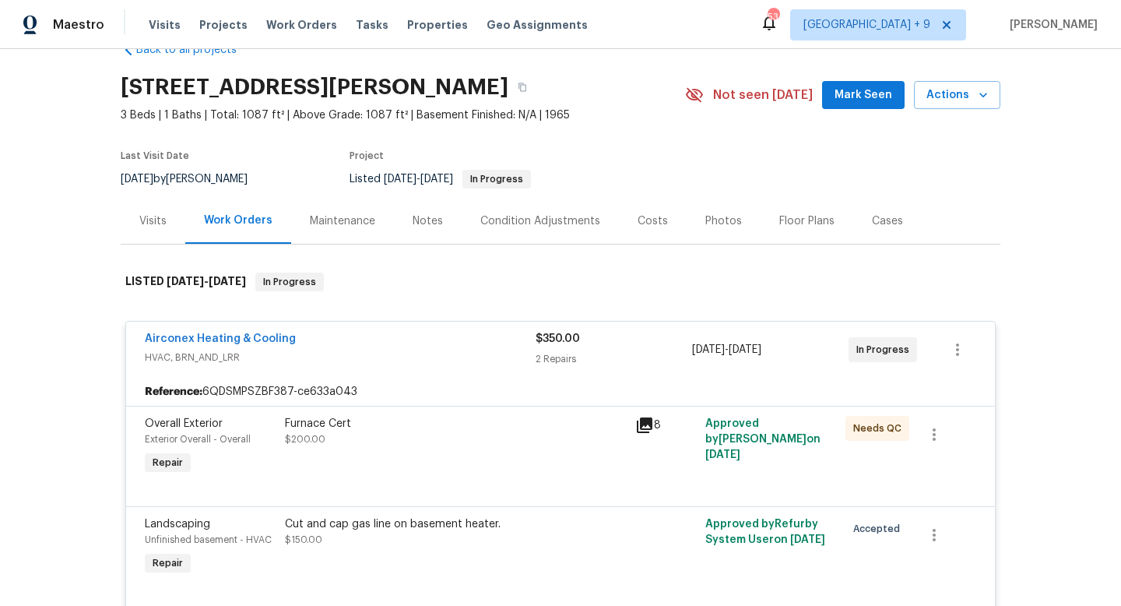
scroll to position [193, 0]
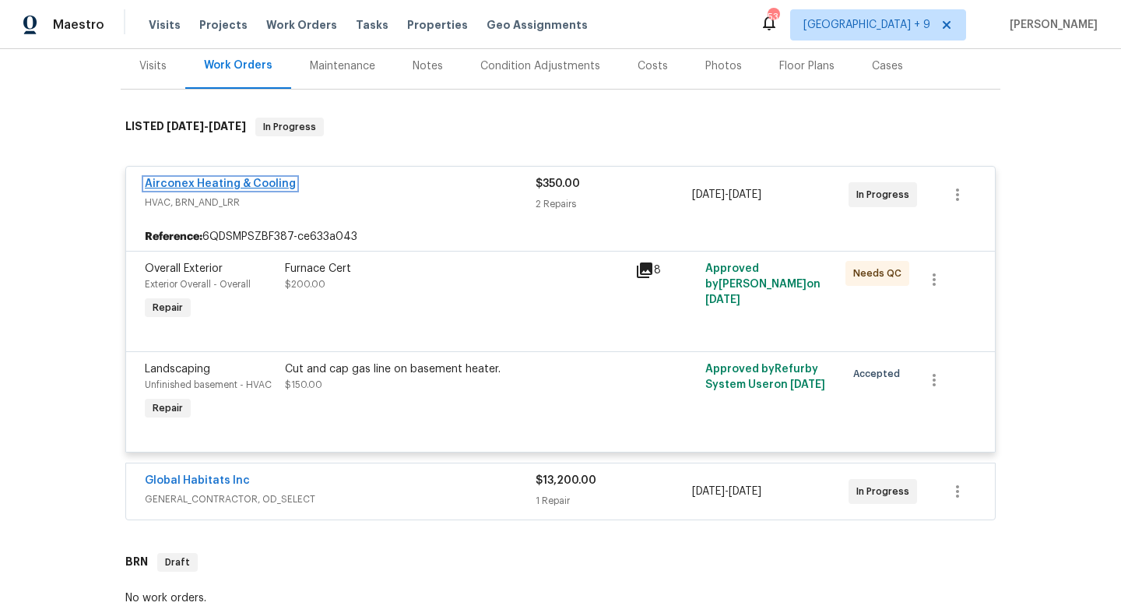
click at [249, 184] on link "Airconex Heating & Cooling" at bounding box center [220, 183] width 151 height 11
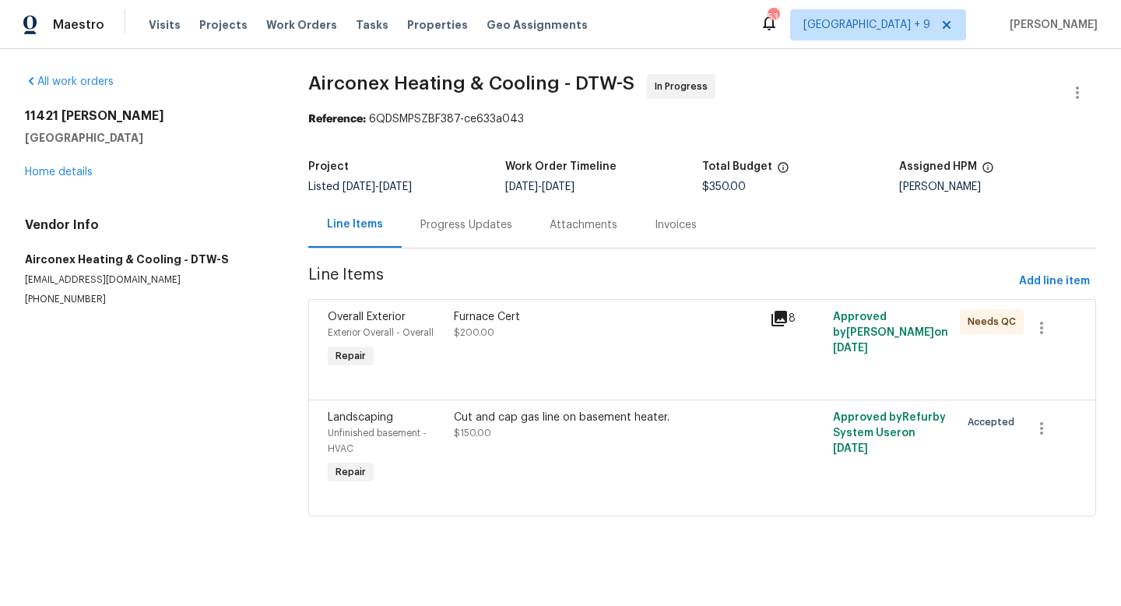
click at [595, 221] on div "Attachments" at bounding box center [584, 225] width 68 height 16
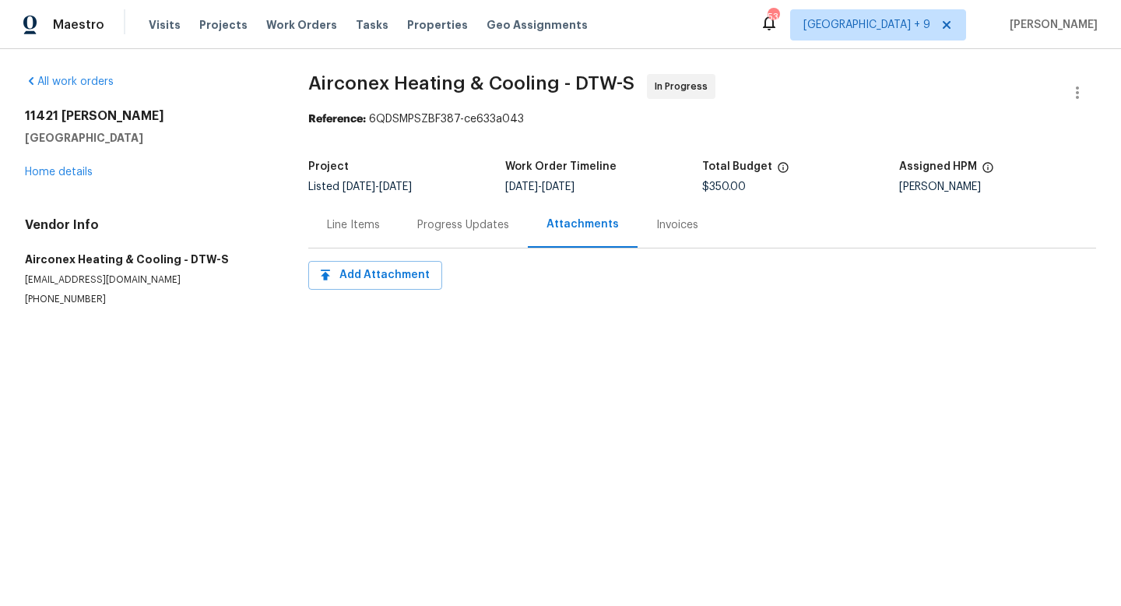
click at [476, 225] on div "Progress Updates" at bounding box center [463, 225] width 92 height 16
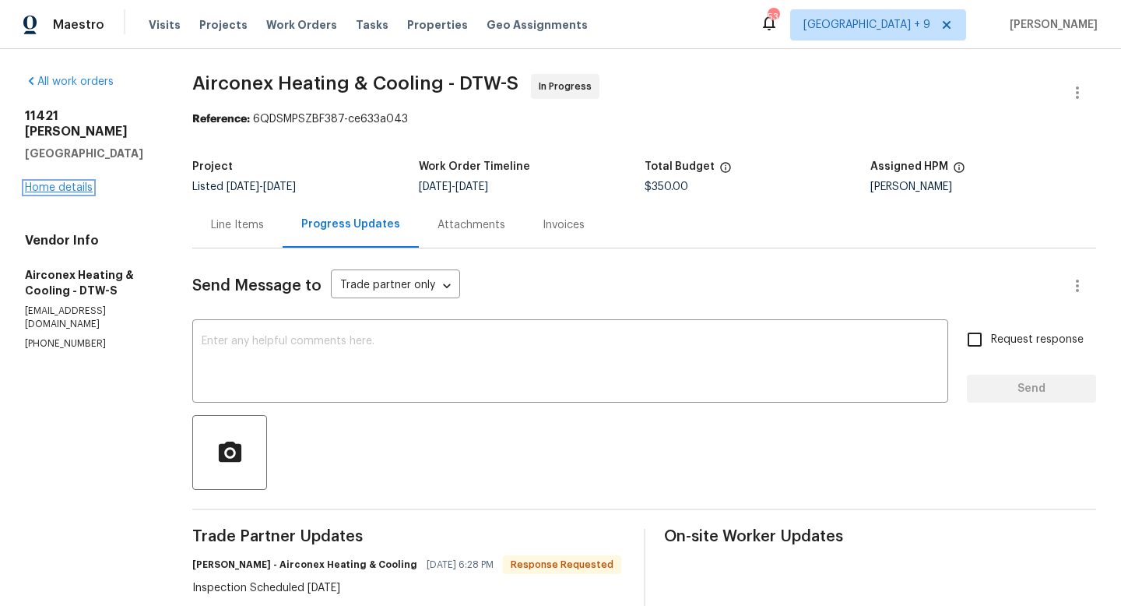
click at [89, 182] on link "Home details" at bounding box center [59, 187] width 68 height 11
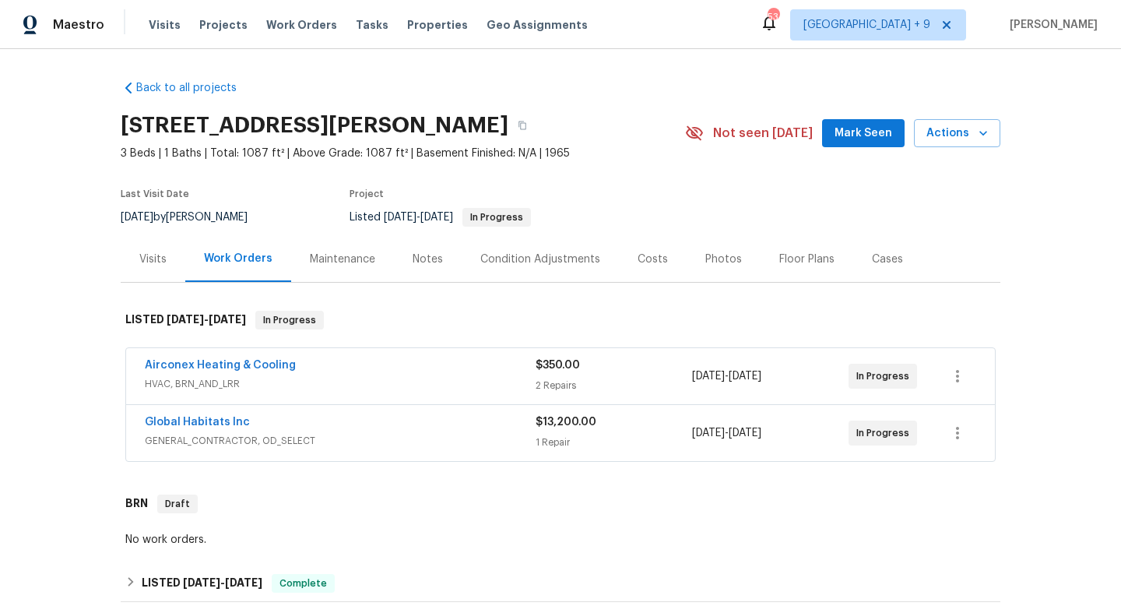
click at [305, 433] on span "GENERAL_CONTRACTOR, OD_SELECT" at bounding box center [340, 441] width 391 height 16
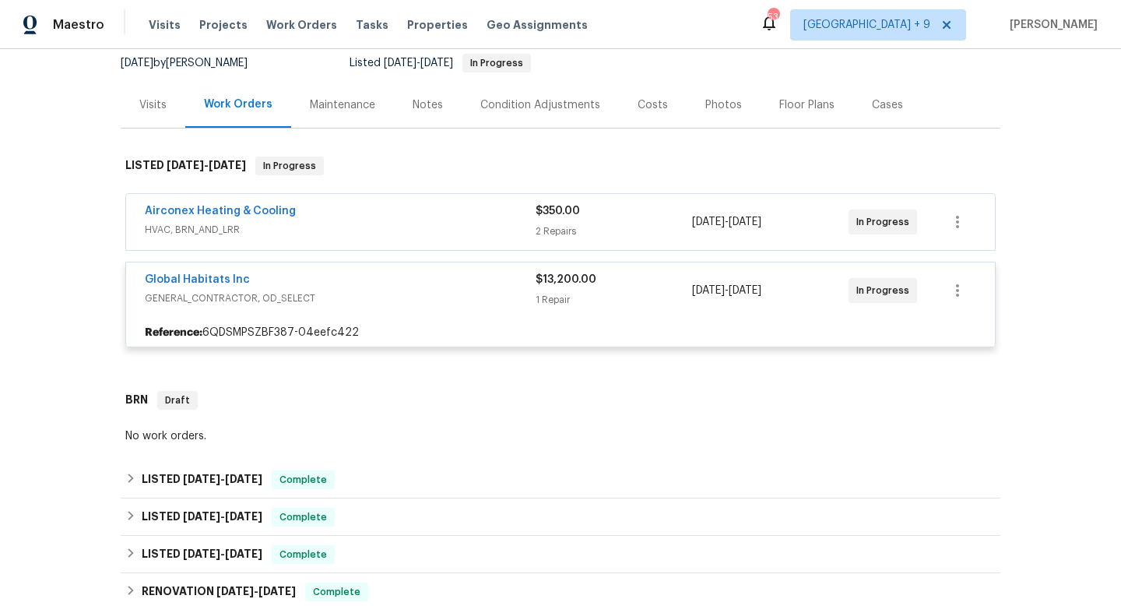
scroll to position [191, 0]
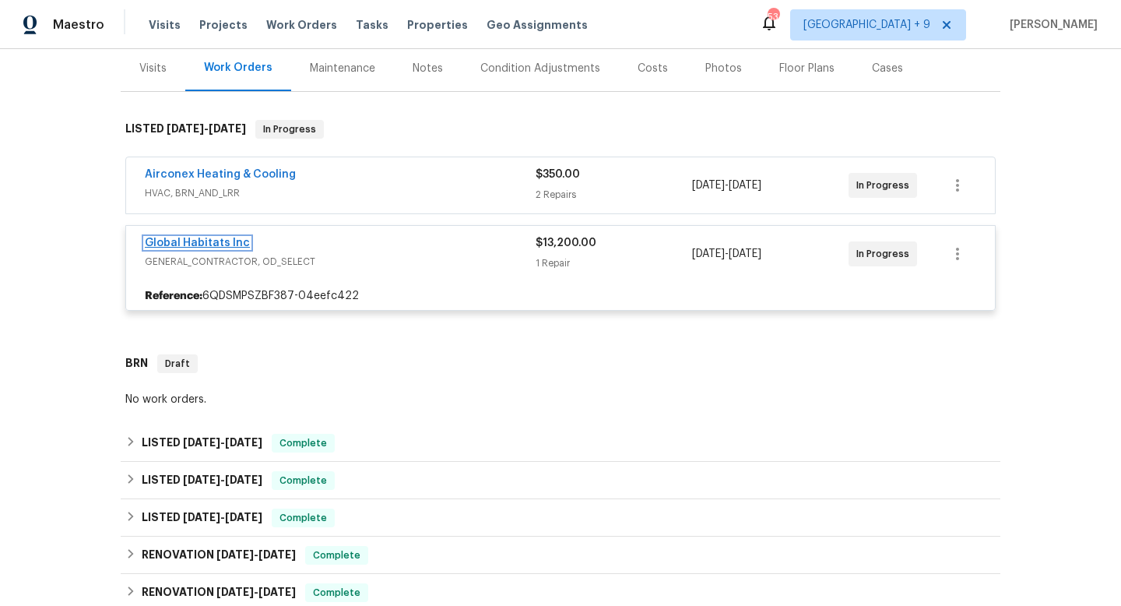
click at [213, 238] on link "Global Habitats Inc" at bounding box center [197, 242] width 105 height 11
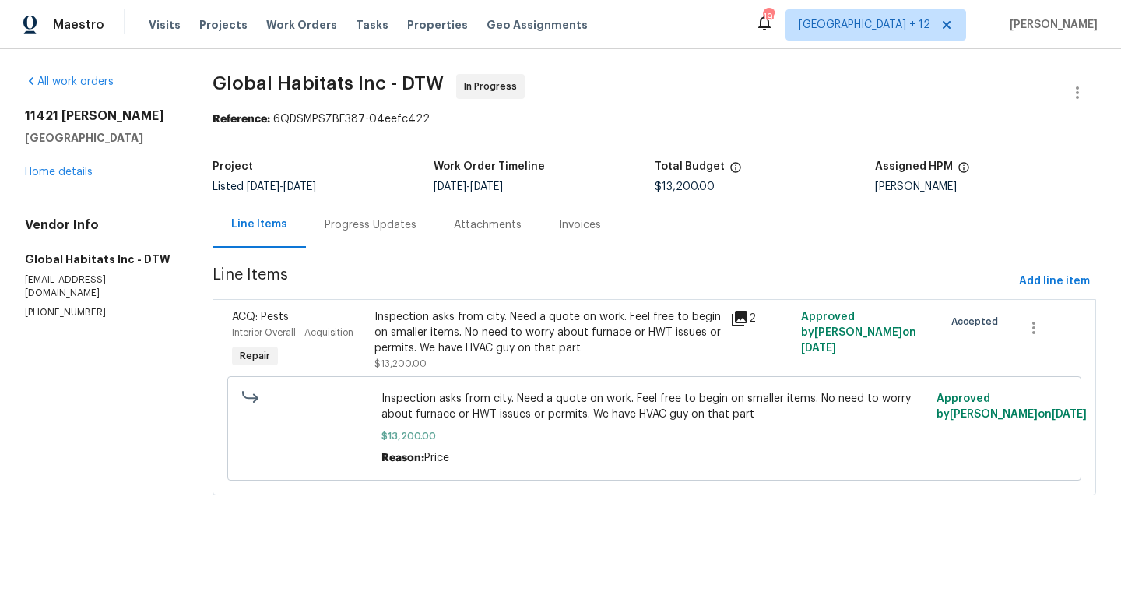
click at [378, 225] on div "Progress Updates" at bounding box center [371, 225] width 92 height 16
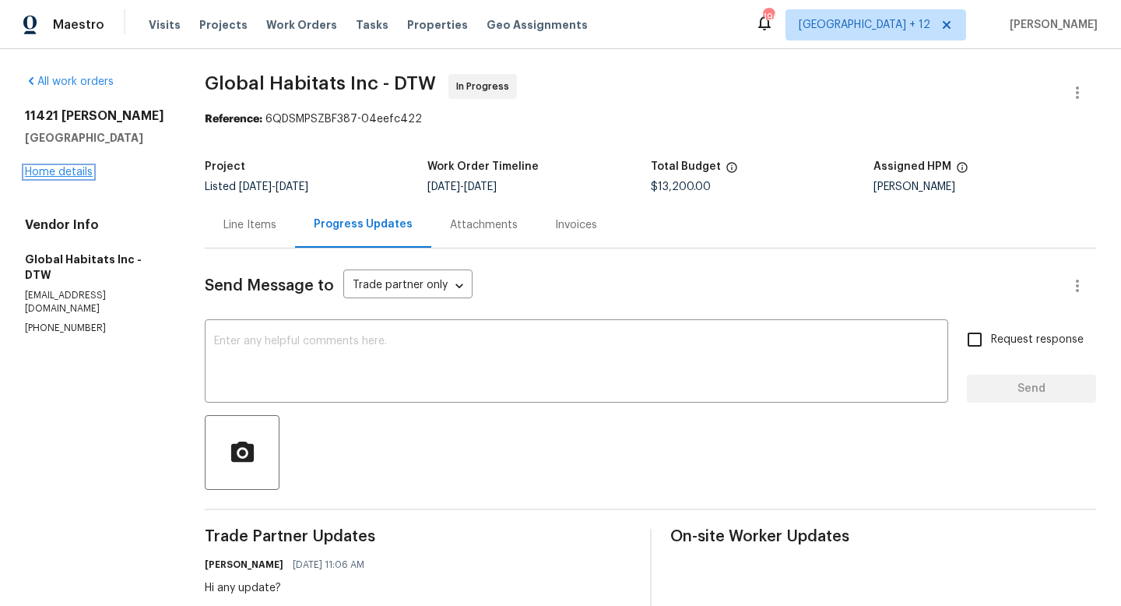
click at [70, 173] on link "Home details" at bounding box center [59, 172] width 68 height 11
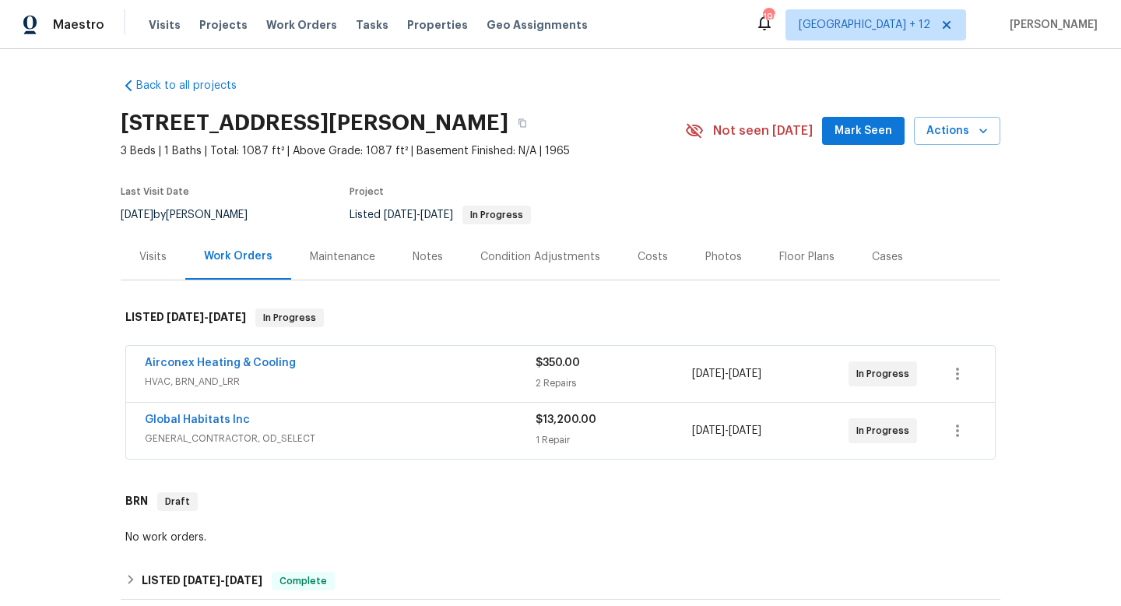
scroll to position [3, 0]
click at [388, 371] on div "Airconex Heating & Cooling" at bounding box center [340, 363] width 391 height 19
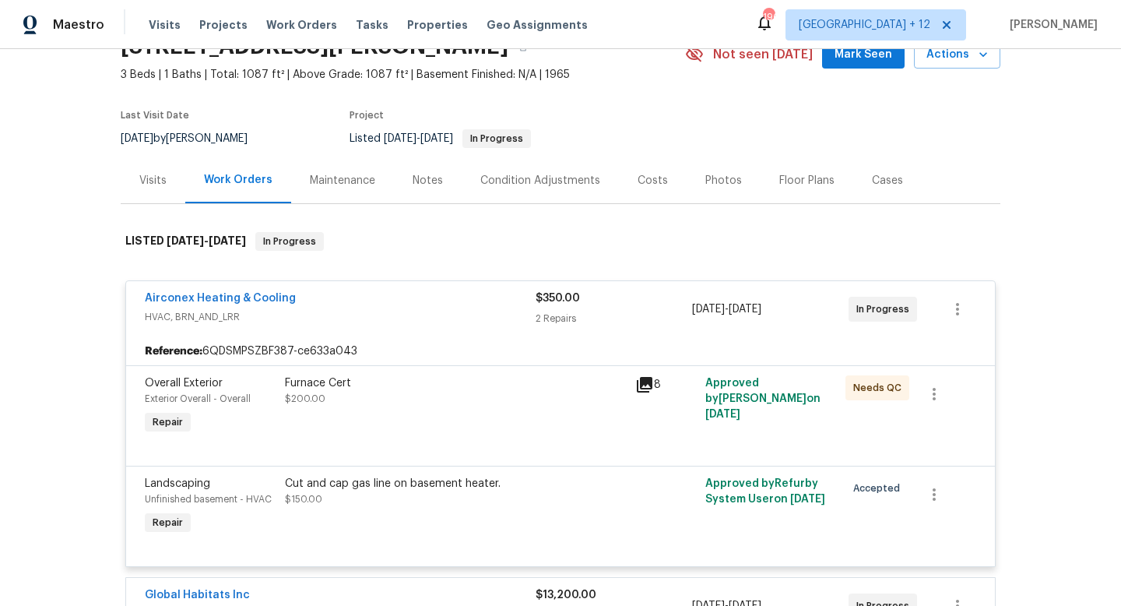
scroll to position [49, 0]
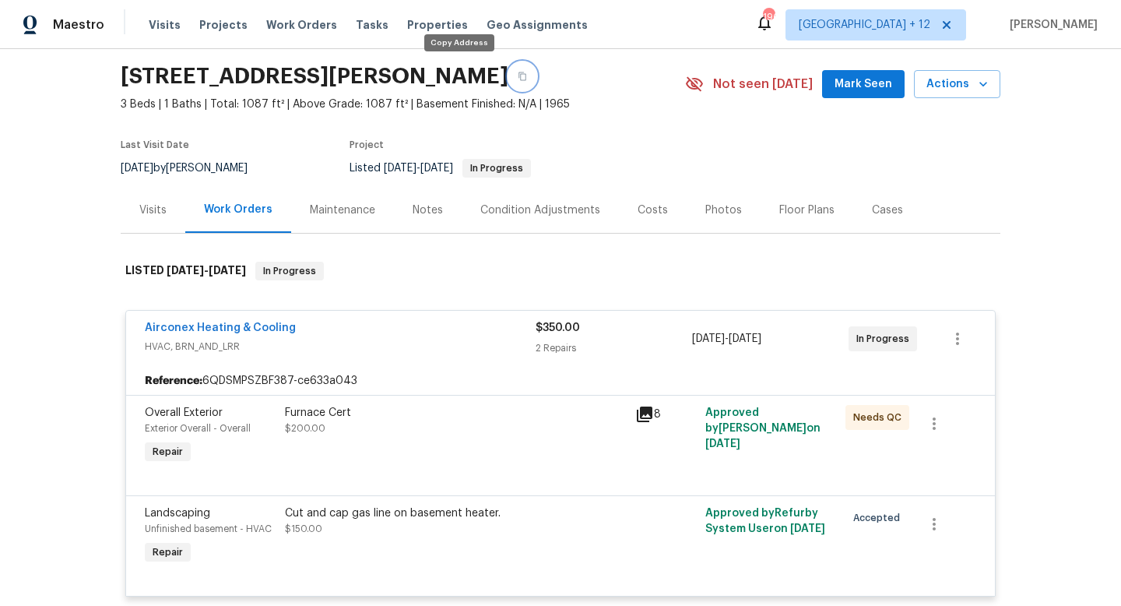
click at [518, 75] on icon "button" at bounding box center [522, 76] width 8 height 9
